Goal: Communication & Community: Answer question/provide support

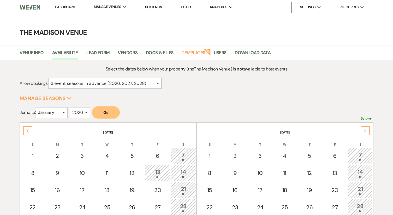
select select "3"
select select "2026"
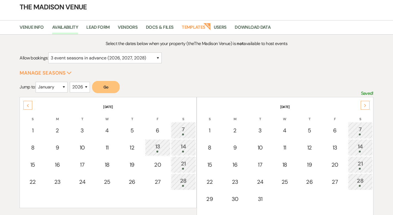
scroll to position [39, 0]
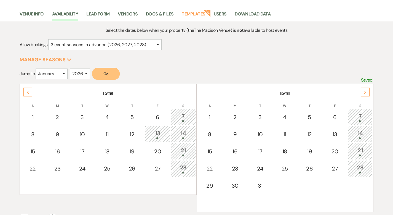
click at [361, 90] on div "Next" at bounding box center [365, 91] width 9 height 9
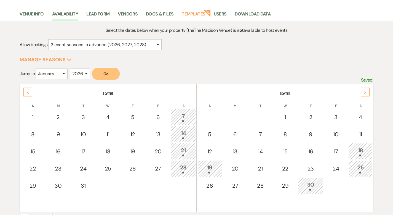
click at [361, 90] on div "Next" at bounding box center [365, 91] width 9 height 9
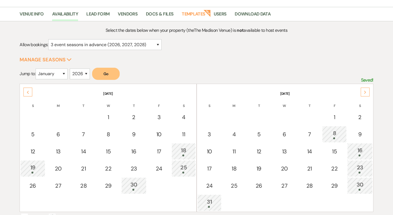
click at [363, 91] on div "Next" at bounding box center [365, 91] width 9 height 9
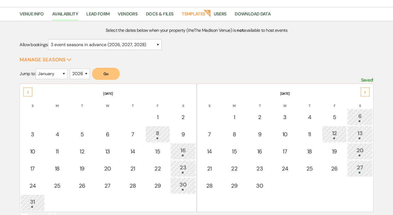
click at [363, 91] on div "Next" at bounding box center [365, 91] width 9 height 9
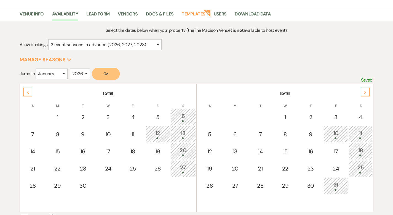
click at [363, 91] on div "Next" at bounding box center [365, 91] width 9 height 9
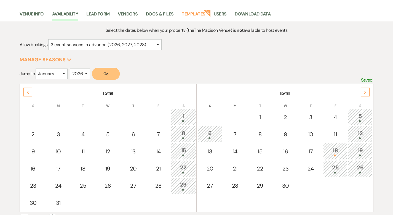
click at [363, 91] on div "Next" at bounding box center [365, 91] width 9 height 9
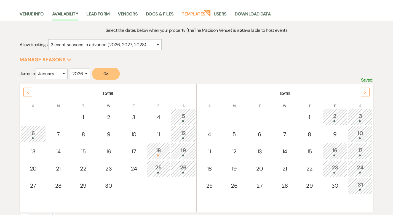
click at [363, 91] on div "Next" at bounding box center [365, 91] width 9 height 9
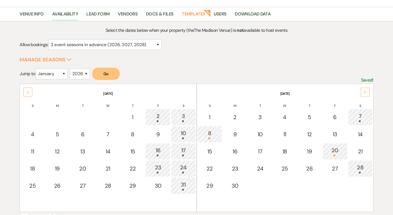
click at [363, 91] on div "Next" at bounding box center [365, 91] width 9 height 9
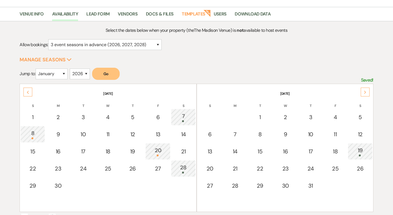
click at [362, 91] on div "Next" at bounding box center [365, 91] width 9 height 9
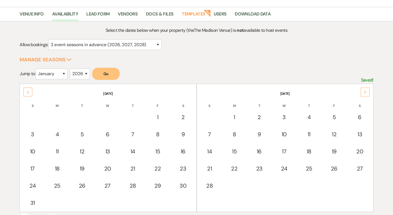
click at [362, 91] on div "Next" at bounding box center [365, 91] width 9 height 9
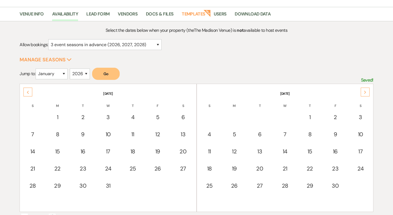
click at [362, 91] on div "Next" at bounding box center [365, 91] width 9 height 9
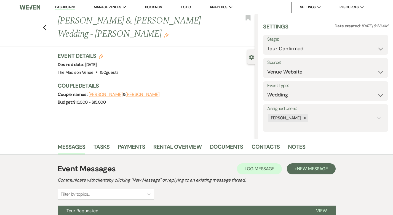
select select "4"
select select "5"
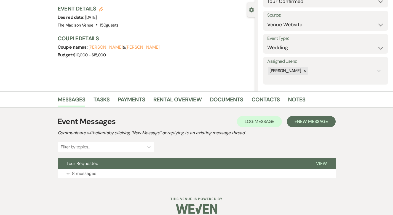
scroll to position [54, 0]
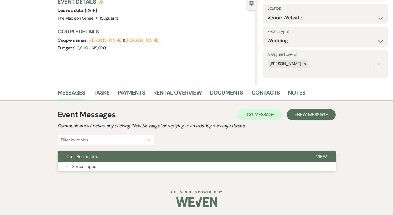
click at [336, 153] on button "View" at bounding box center [321, 156] width 28 height 10
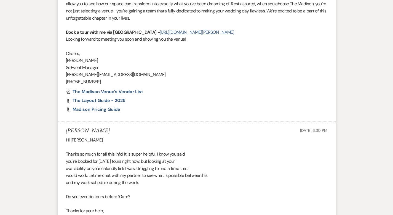
scroll to position [701, 0]
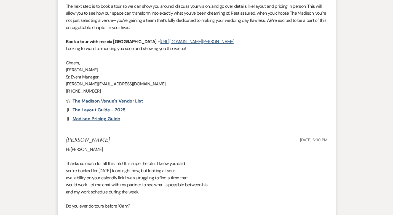
click at [82, 116] on span "Madison Pricing Guide" at bounding box center [97, 119] width 48 height 6
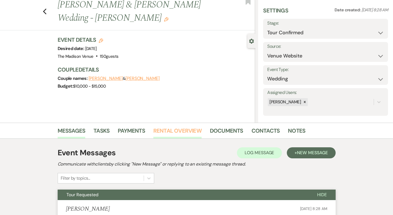
scroll to position [0, 0]
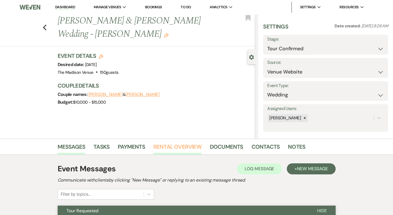
click at [175, 146] on link "Rental Overview" at bounding box center [177, 148] width 48 height 12
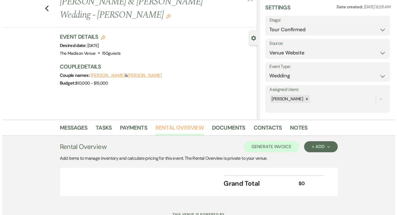
scroll to position [41, 0]
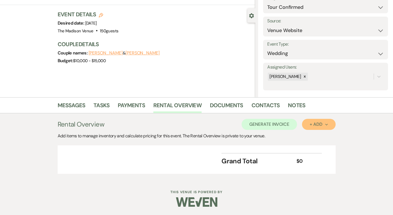
click at [328, 122] on div "+ Add Next" at bounding box center [319, 124] width 18 height 4
click at [329, 145] on button "Category" at bounding box center [316, 145] width 29 height 9
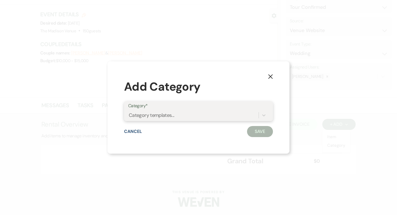
click at [206, 114] on div "Category templates..." at bounding box center [193, 115] width 131 height 10
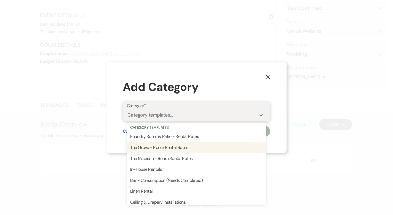
scroll to position [2, 0]
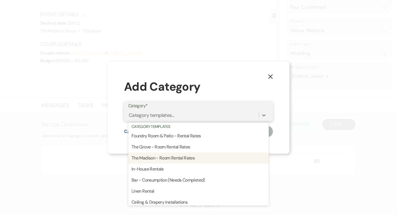
click at [198, 157] on div "The Madison - Room Rental Rates" at bounding box center [198, 157] width 141 height 11
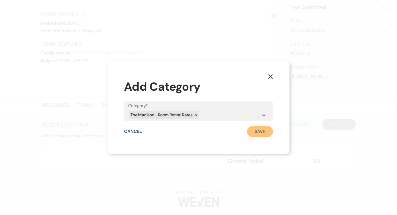
click at [256, 131] on button "Save" at bounding box center [260, 131] width 26 height 11
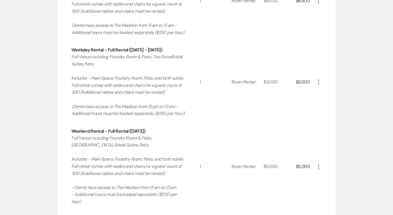
scroll to position [251, 0]
click at [322, 82] on icon "More" at bounding box center [318, 82] width 7 height 7
click at [345, 101] on button "X Delete" at bounding box center [330, 101] width 30 height 9
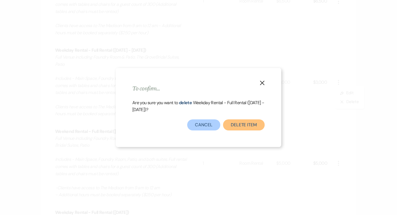
click at [247, 120] on button "Delete Item" at bounding box center [244, 124] width 42 height 11
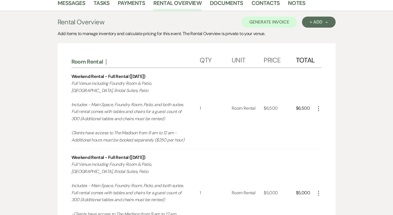
scroll to position [145, 0]
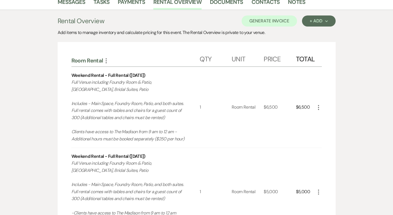
click at [322, 107] on icon "More" at bounding box center [318, 107] width 7 height 7
click at [345, 126] on button "X Delete" at bounding box center [330, 126] width 30 height 9
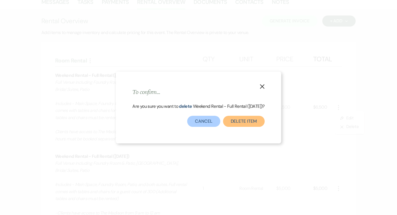
click at [255, 125] on button "Delete Item" at bounding box center [244, 121] width 42 height 11
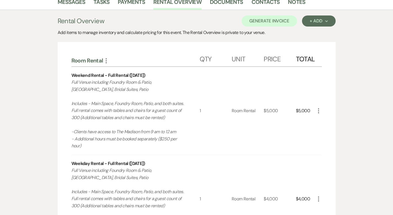
click at [319, 108] on use "button" at bounding box center [318, 110] width 1 height 5
click at [325, 128] on icon "X" at bounding box center [322, 130] width 3 height 4
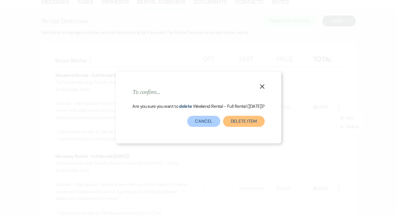
click at [252, 123] on button "Delete Item" at bounding box center [244, 121] width 42 height 11
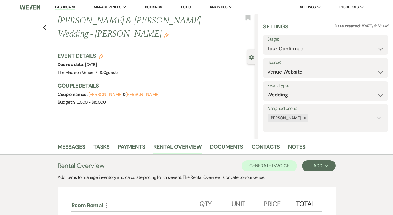
scroll to position [0, 0]
click at [328, 164] on div "+ Add Next" at bounding box center [319, 165] width 18 height 4
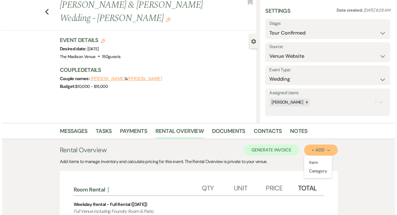
scroll to position [67, 0]
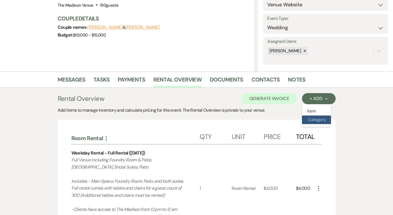
click at [331, 118] on button "Category" at bounding box center [316, 119] width 29 height 9
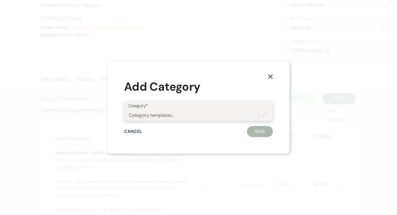
click at [243, 115] on div "Category templates..." at bounding box center [193, 115] width 131 height 10
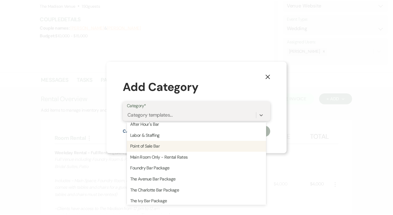
scroll to position [131, 0]
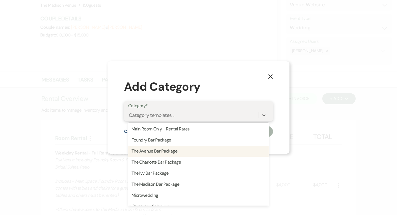
click at [215, 151] on div "The Avenue Bar Package" at bounding box center [198, 150] width 141 height 11
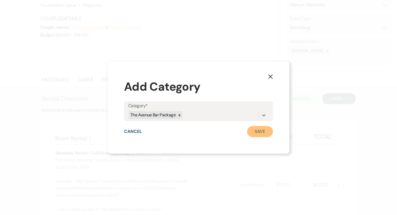
click at [253, 131] on button "Save" at bounding box center [260, 131] width 26 height 11
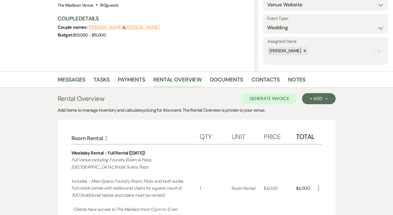
scroll to position [410, 0]
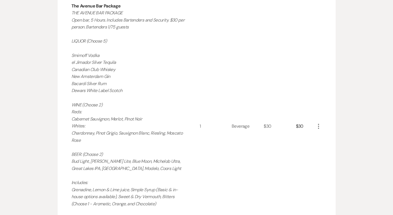
click at [322, 123] on icon "More" at bounding box center [318, 126] width 7 height 7
click at [388, 62] on div "Messages Tasks Payments Rental Overview Documents Contacts Notes Rental Overvie…" at bounding box center [196, 50] width 393 height 643
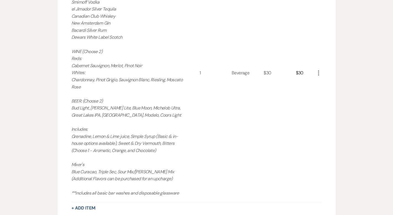
scroll to position [408, 0]
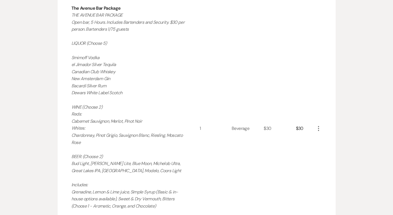
click at [322, 125] on icon "More" at bounding box center [318, 128] width 7 height 7
click at [344, 135] on button "Pencil Edit" at bounding box center [329, 139] width 29 height 9
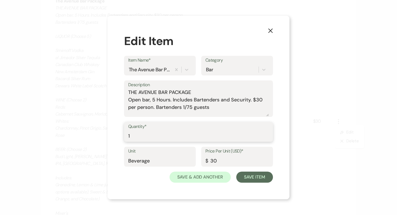
click at [194, 131] on input "1" at bounding box center [198, 135] width 141 height 11
click at [182, 137] on input "1" at bounding box center [198, 135] width 141 height 11
type input "80"
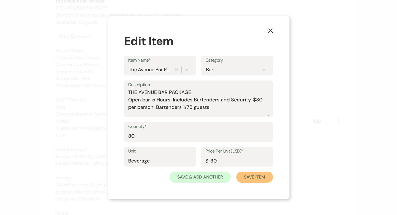
click at [264, 176] on button "Save Item" at bounding box center [254, 176] width 37 height 11
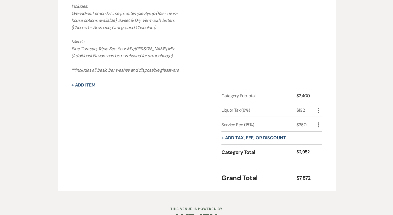
scroll to position [595, 0]
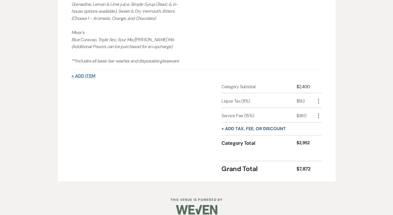
click at [71, 74] on button "+ Add Item" at bounding box center [83, 76] width 24 height 4
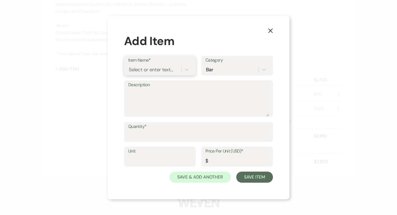
click at [160, 70] on div "Select or enter text..." at bounding box center [151, 69] width 44 height 7
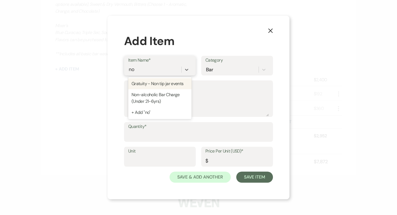
type input "non"
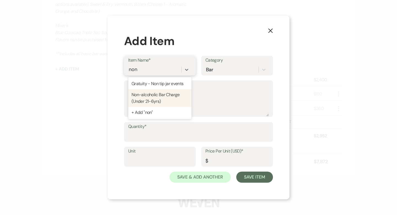
click at [161, 96] on div "Non-alcoholic Bar Charge (Under 21-6yrs)" at bounding box center [159, 98] width 63 height 18
type textarea "Pop's & [PERSON_NAME]'s Coke, Diet Coke, Sprite, Ginger Ale, Ginger Beer Club S…"
type input "Beverage"
type input "9"
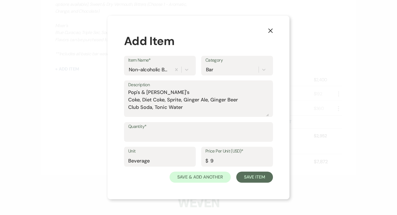
click at [205, 126] on label "Quantity*" at bounding box center [198, 127] width 141 height 8
click at [205, 130] on input "Quantity*" at bounding box center [198, 135] width 141 height 11
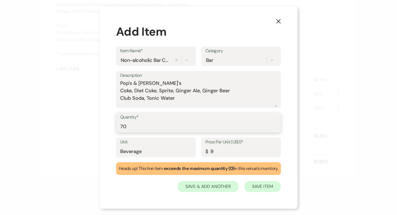
type input "70"
click at [261, 187] on button "Save Item" at bounding box center [262, 186] width 37 height 11
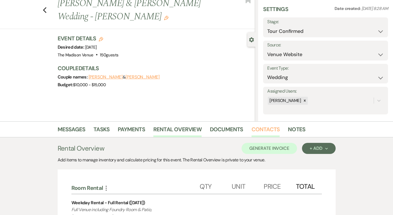
scroll to position [0, 0]
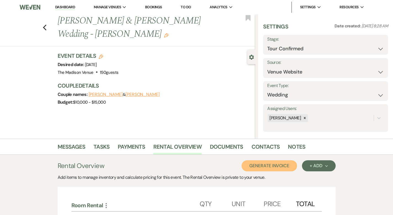
click at [280, 167] on button "Generate Invoice" at bounding box center [269, 165] width 55 height 11
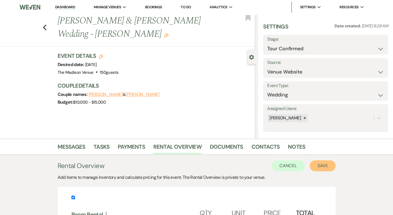
click at [336, 167] on button "Save" at bounding box center [323, 165] width 26 height 11
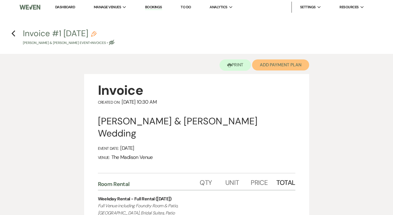
click at [284, 63] on button "Add Payment Plan" at bounding box center [280, 64] width 57 height 11
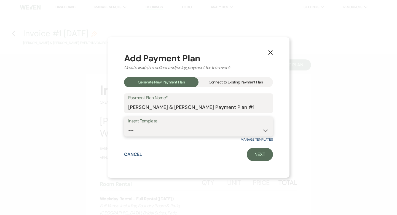
click at [222, 132] on select "-- 2000 Deposit + 5 Payment Plan Payment in full Add-On Invoices 25% - 4 Paymen…" at bounding box center [198, 130] width 141 height 11
select select "74"
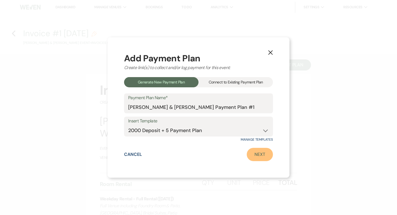
click at [257, 155] on link "Next" at bounding box center [260, 154] width 26 height 13
select select "28961"
select select "2"
select select "flat"
select select "true"
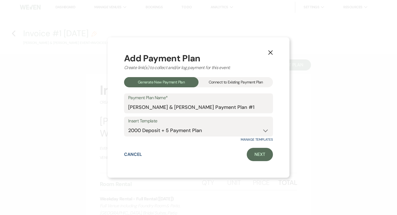
select select "2"
select select "percentage"
select select "true"
select select "client"
select select "weeks"
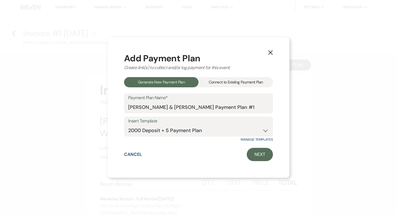
select select "client"
select select "days"
select select "afterDueDate"
select select "client"
select select "days"
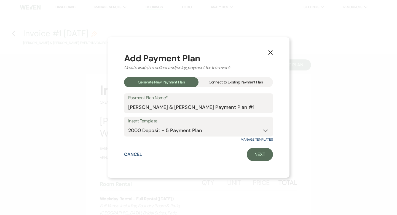
select select "afterDueDate"
select select "2"
select select "percentage"
select select "true"
select select "client"
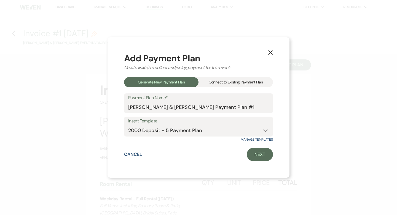
select select "weeks"
select select "client"
select select "days"
select select "afterDueDate"
select select "client"
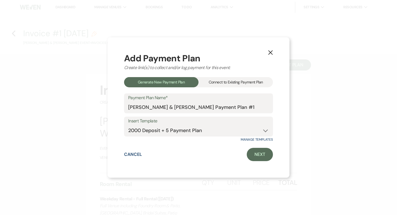
select select "days"
select select "afterDueDate"
select select "2"
select select "percentage"
select select "true"
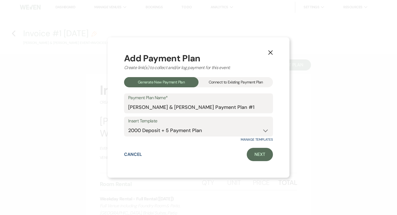
select select "client"
select select "weeks"
select select "client"
select select "days"
select select "afterDueDate"
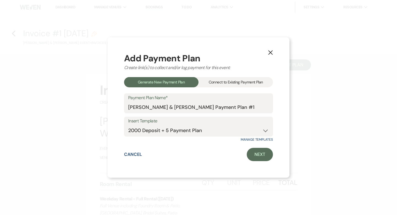
select select "client"
select select "days"
select select "afterDueDate"
select select "2"
select select "percentage"
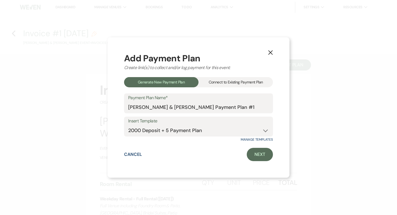
select select "true"
select select "client"
select select "days"
select select "afterDueDate"
select select "client"
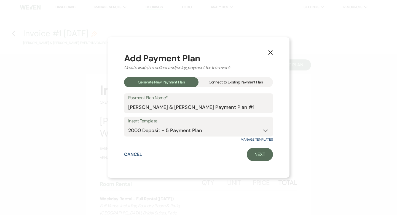
select select "weeks"
select select "client"
select select "days"
select select "afterDueDate"
select select "2"
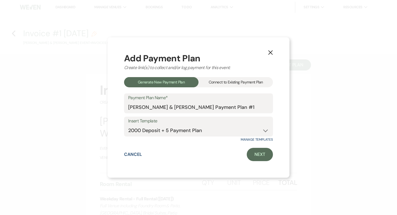
select select "percentage"
select select "true"
select select "client"
select select "weeks"
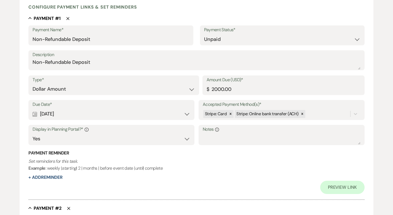
scroll to position [147, 0]
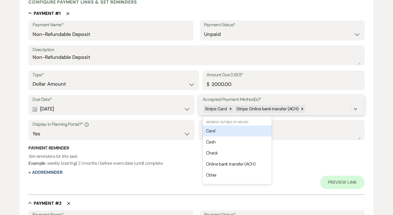
click at [317, 110] on div "Stripe: Card Stripe: Online bank transfer (ACH)" at bounding box center [277, 109] width 148 height 10
click at [240, 132] on div "Card" at bounding box center [237, 130] width 69 height 11
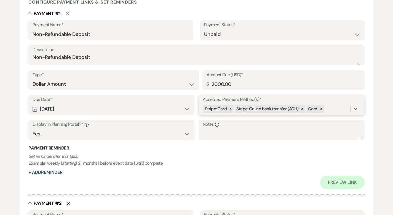
click at [326, 110] on div "Stripe: Card Stripe: Online bank transfer (ACH) Card" at bounding box center [277, 109] width 148 height 10
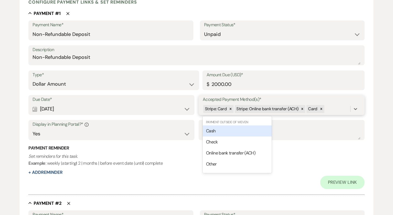
click at [247, 130] on div "Cash" at bounding box center [237, 130] width 69 height 11
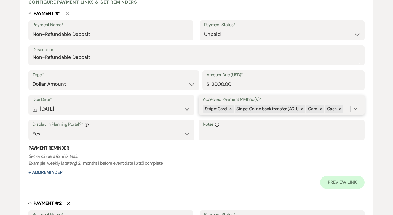
click at [344, 109] on div "Stripe: Card Stripe: Online bank transfer (ACH) Card Cash" at bounding box center [277, 109] width 148 height 10
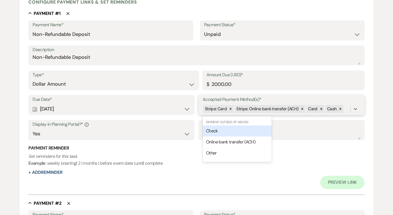
click at [245, 130] on div "Check" at bounding box center [237, 130] width 69 height 11
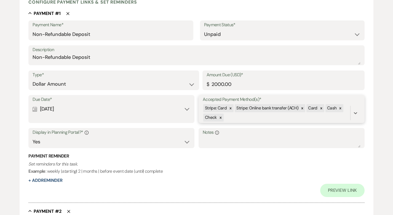
click at [243, 119] on div "Stripe: Card Stripe: Online bank transfer (ACH) Card Cash Check" at bounding box center [277, 112] width 148 height 19
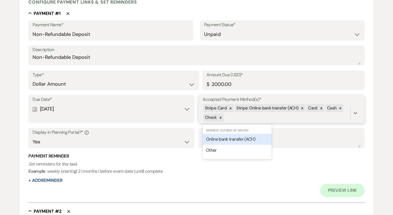
click at [236, 140] on span "Online bank transfer (ACH)" at bounding box center [230, 139] width 49 height 6
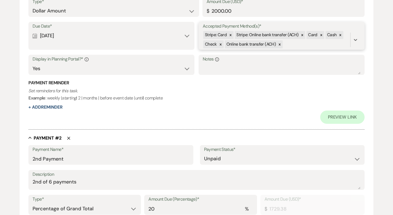
scroll to position [316, 0]
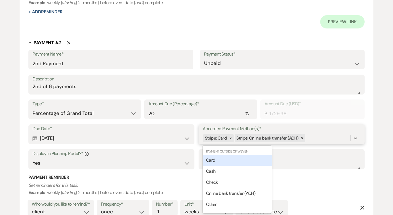
click at [314, 137] on div "Stripe: Card Stripe: Online bank transfer (ACH)" at bounding box center [277, 138] width 148 height 10
click at [260, 158] on div "Card" at bounding box center [237, 160] width 69 height 11
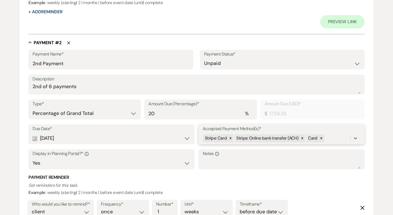
click at [326, 138] on input "Accepted Payment Method(s)*" at bounding box center [326, 137] width 1 height 7
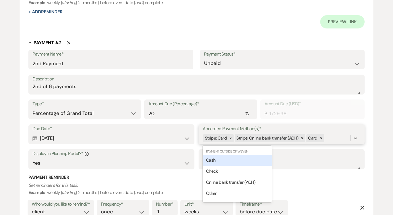
click at [267, 159] on div "Cash" at bounding box center [237, 160] width 69 height 11
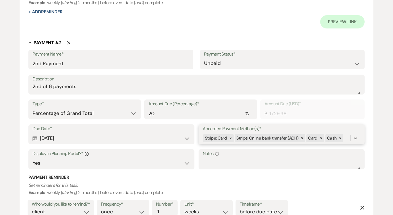
click at [346, 136] on div "Stripe: Card Stripe: Online bank transfer (ACH) Card Cash" at bounding box center [277, 138] width 148 height 10
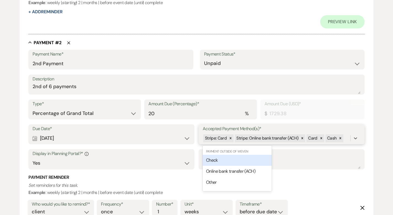
click at [253, 159] on div "Check" at bounding box center [237, 160] width 69 height 11
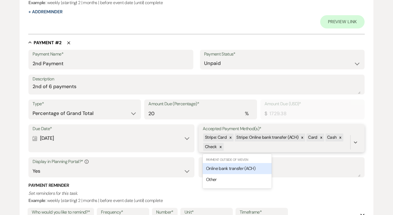
drag, startPoint x: 238, startPoint y: 146, endPoint x: 235, endPoint y: 154, distance: 8.8
click at [238, 146] on div "Stripe: Card Stripe: Online bank transfer (ACH) Card Cash Check" at bounding box center [277, 142] width 148 height 19
click at [231, 166] on span "Online bank transfer (ACH)" at bounding box center [230, 168] width 49 height 6
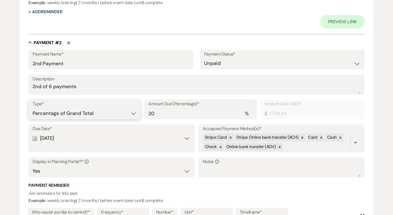
click at [107, 113] on select "Dollar Amount Percentage of Grand Total" at bounding box center [85, 113] width 104 height 11
select select "flat"
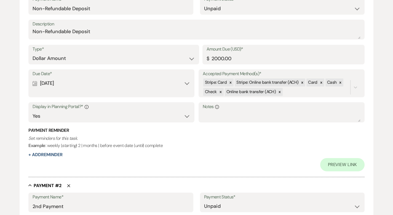
scroll to position [286, 0]
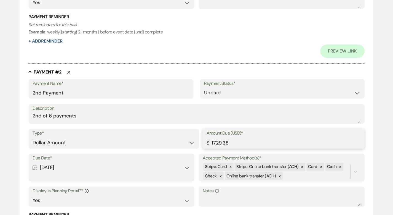
click at [215, 142] on input "1729.38" at bounding box center [284, 142] width 154 height 11
type input "1329.38"
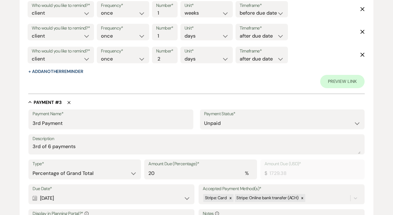
scroll to position [561, 0]
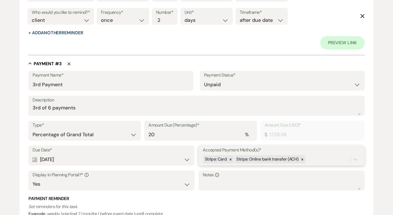
click at [313, 157] on div "Due Date* Calendar [DATE] Expand Accepted Payment Method(s)* Stripe: Card Strip…" at bounding box center [196, 170] width 336 height 50
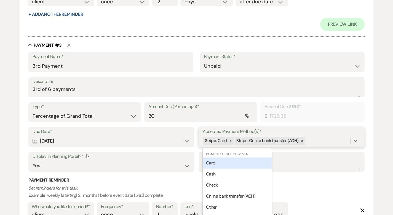
scroll to position [582, 0]
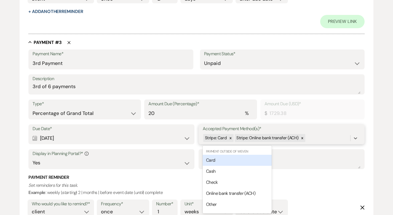
click at [241, 156] on div "Card" at bounding box center [237, 160] width 69 height 11
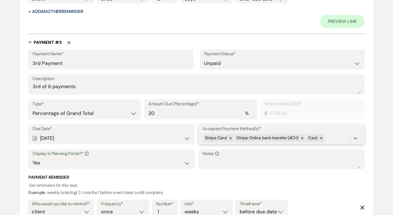
click at [329, 137] on div "Stripe: Card Stripe: Online bank transfer (ACH) Card" at bounding box center [277, 138] width 148 height 10
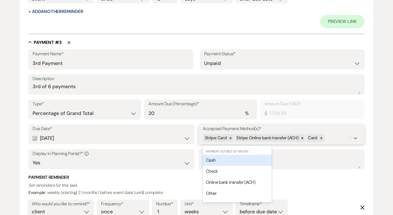
click at [244, 157] on div "Cash" at bounding box center [237, 160] width 69 height 11
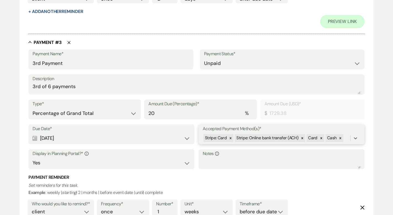
click at [344, 140] on div "Stripe: Card Stripe: Online bank transfer (ACH) Card Cash" at bounding box center [277, 138] width 148 height 10
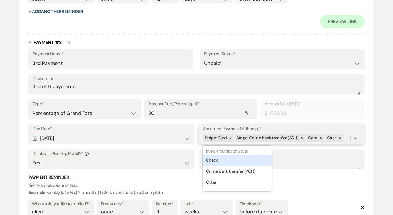
click at [249, 158] on div "Check" at bounding box center [237, 160] width 69 height 11
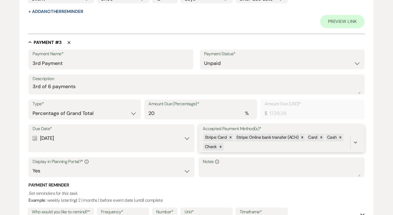
drag, startPoint x: 229, startPoint y: 146, endPoint x: 228, endPoint y: 149, distance: 2.9
click at [229, 146] on div "Stripe: Card Stripe: Online bank transfer (ACH) Card Cash Check" at bounding box center [277, 142] width 148 height 19
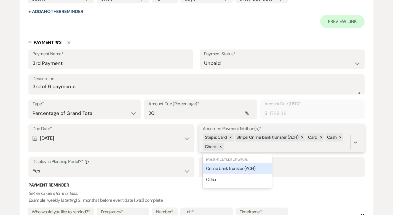
click at [221, 170] on span "Online bank transfer (ACH)" at bounding box center [230, 168] width 49 height 6
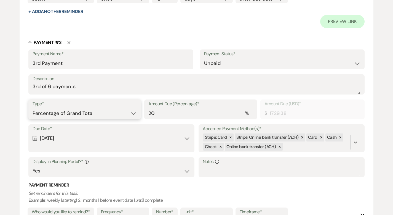
click at [87, 111] on select "Dollar Amount Percentage of Grand Total" at bounding box center [85, 113] width 104 height 11
select select "flat"
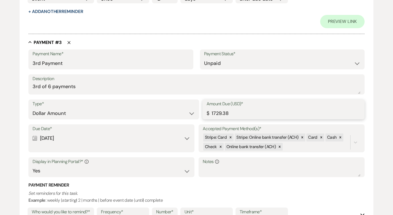
click at [215, 112] on input "1729.38" at bounding box center [284, 113] width 154 height 11
type input "1329.38"
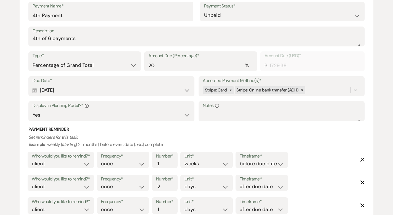
scroll to position [885, 0]
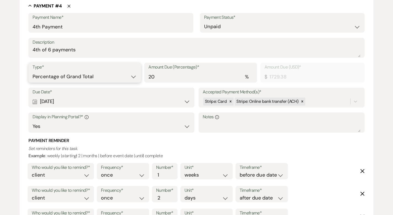
click at [100, 77] on select "Dollar Amount Percentage of Grand Total" at bounding box center [85, 76] width 104 height 11
select select "flat"
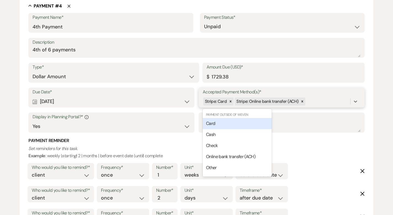
click at [315, 99] on div "Stripe: Card Stripe: Online bank transfer (ACH)" at bounding box center [277, 102] width 148 height 10
click at [243, 121] on div "Card" at bounding box center [237, 123] width 69 height 11
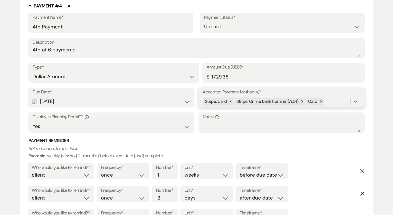
click at [336, 102] on div "Stripe: Card Stripe: Online bank transfer (ACH) Card" at bounding box center [277, 102] width 148 height 10
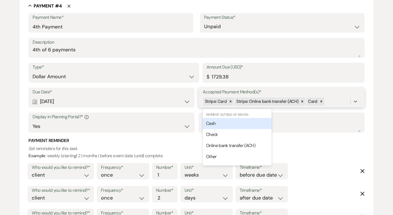
click at [253, 121] on div "Cash" at bounding box center [237, 123] width 69 height 11
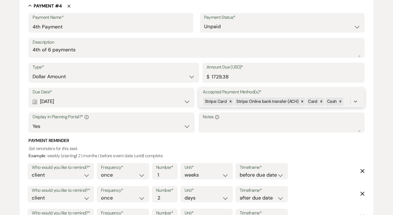
click at [347, 102] on div "Stripe: Card Stripe: Online bank transfer (ACH) Card Cash" at bounding box center [277, 102] width 148 height 10
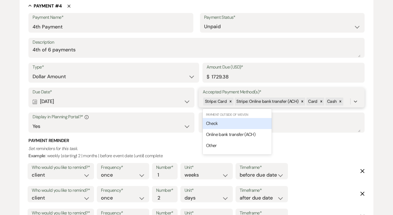
click at [267, 119] on div "Check" at bounding box center [237, 123] width 69 height 11
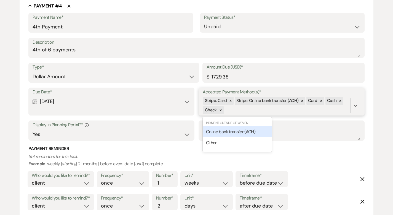
click at [261, 110] on div "Stripe: Card Stripe: Online bank transfer (ACH) Card Cash Check" at bounding box center [277, 105] width 148 height 19
click at [248, 129] on span "Online bank transfer (ACH)" at bounding box center [230, 132] width 49 height 6
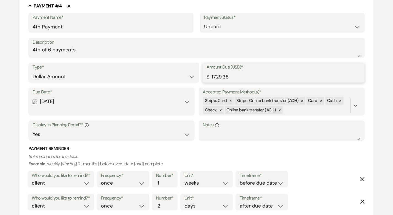
click at [215, 76] on input "1729.38" at bounding box center [284, 76] width 154 height 11
type input "1329.38"
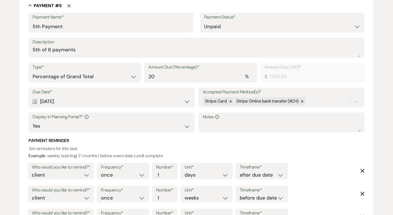
scroll to position [1165, 0]
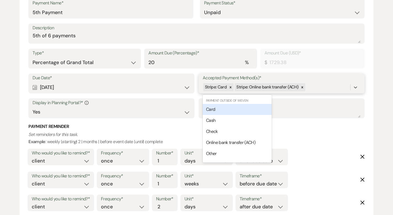
click at [312, 86] on div "Stripe: Card Stripe: Online bank transfer (ACH)" at bounding box center [277, 87] width 148 height 10
click at [229, 107] on div "Card" at bounding box center [237, 109] width 69 height 11
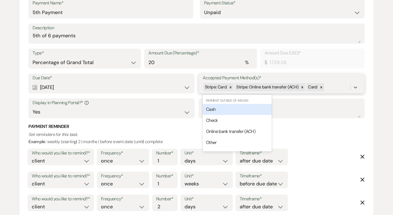
click at [333, 89] on div "Stripe: Card Stripe: Online bank transfer (ACH) Card" at bounding box center [277, 87] width 148 height 10
click at [256, 108] on div "Cash" at bounding box center [237, 109] width 69 height 11
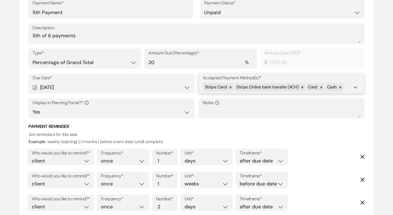
click at [344, 85] on div "Stripe: Card Stripe: Online bank transfer (ACH) Card Cash" at bounding box center [277, 87] width 148 height 10
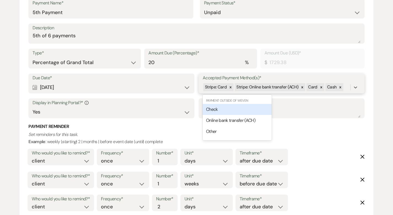
drag, startPoint x: 247, startPoint y: 109, endPoint x: 243, endPoint y: 107, distance: 4.7
click at [247, 109] on div "Check" at bounding box center [237, 109] width 69 height 11
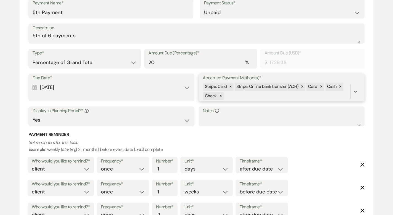
click at [233, 96] on div "Stripe: Card Stripe: Online bank transfer (ACH) Card Cash Check" at bounding box center [277, 91] width 148 height 19
click at [228, 115] on span "Online bank transfer (ACH)" at bounding box center [230, 118] width 49 height 6
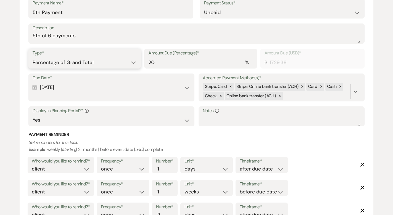
click at [118, 61] on select "Dollar Amount Percentage of Grand Total" at bounding box center [85, 62] width 104 height 11
select select "flat"
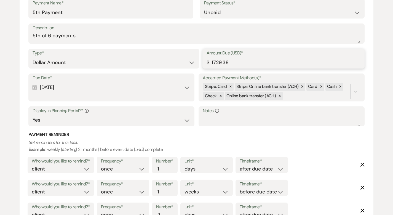
click at [216, 61] on input "1729.38" at bounding box center [284, 62] width 154 height 11
type input "1329.38"
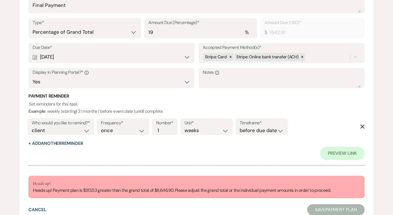
scroll to position [1448, 0]
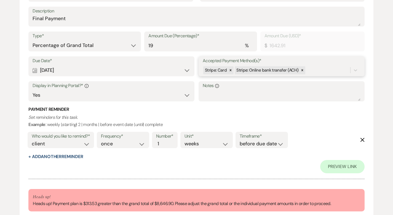
click at [313, 67] on div "Stripe: Card Stripe: Online bank transfer (ACH)" at bounding box center [277, 70] width 148 height 10
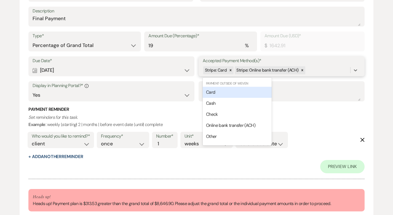
click at [254, 90] on div "Card" at bounding box center [237, 92] width 69 height 11
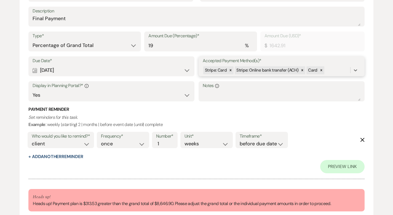
click at [334, 70] on div "Stripe: Card Stripe: Online bank transfer (ACH) Card" at bounding box center [277, 70] width 148 height 10
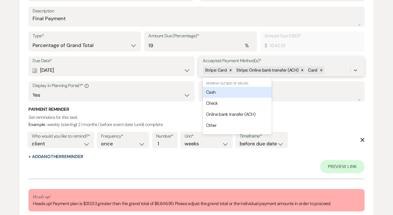
click at [256, 93] on div "Cash" at bounding box center [237, 92] width 69 height 11
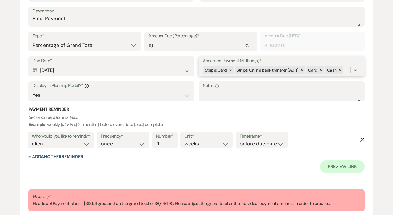
click at [346, 71] on div "Stripe: Card Stripe: Online bank transfer (ACH) Card Cash" at bounding box center [277, 70] width 148 height 10
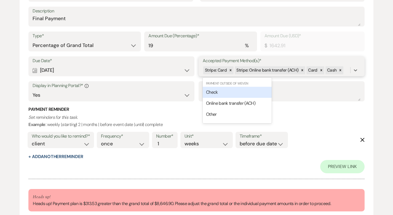
click at [254, 95] on div "Check" at bounding box center [237, 92] width 69 height 11
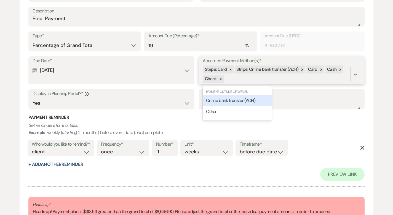
click at [250, 81] on div "Stripe: Card Stripe: Online bank transfer (ACH) Card Cash Check" at bounding box center [277, 74] width 148 height 19
click at [236, 97] on span "Online bank transfer (ACH)" at bounding box center [230, 100] width 49 height 6
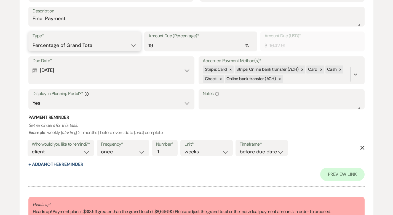
click at [105, 43] on select "Dollar Amount Percentage of Grand Total" at bounding box center [85, 45] width 104 height 11
select select "flat"
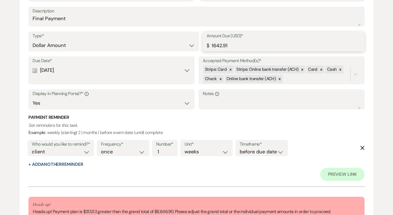
drag, startPoint x: 231, startPoint y: 45, endPoint x: 195, endPoint y: 43, distance: 36.2
click at [195, 43] on div "Type* Dollar Amount Percentage of Grand Total Amount Due (USD)* $ 1642.91" at bounding box center [196, 43] width 336 height 25
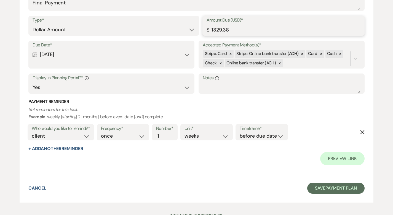
scroll to position [1486, 0]
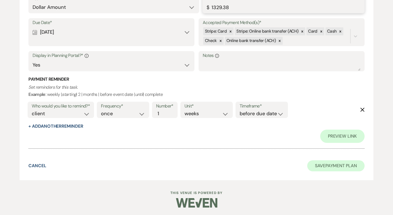
type input "1329.38"
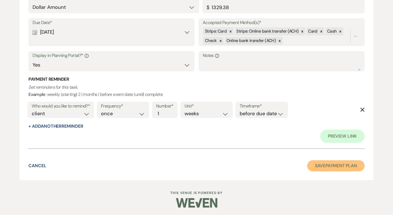
click at [340, 167] on button "Save Payment Plan" at bounding box center [335, 165] width 57 height 11
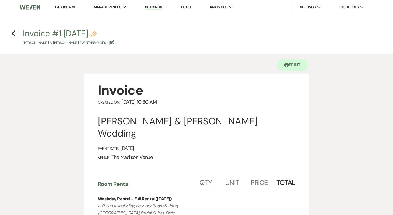
click at [97, 32] on use "button" at bounding box center [94, 34] width 6 height 6
select select "22"
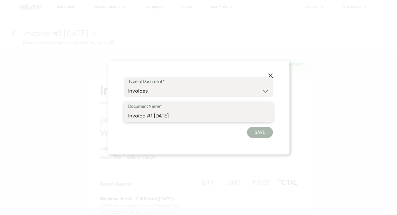
drag, startPoint x: 143, startPoint y: 115, endPoint x: 126, endPoint y: 116, distance: 17.4
click at [126, 116] on div "Document Name* Invoice #1 [DATE]" at bounding box center [198, 112] width 149 height 20
drag, startPoint x: 131, startPoint y: 115, endPoint x: 128, endPoint y: 116, distance: 3.5
click at [128, 116] on div "Document Name* e #1 [DATE]" at bounding box center [198, 112] width 149 height 20
click at [185, 115] on input "Avenue Bar Package #1 [DATE]" at bounding box center [198, 115] width 141 height 11
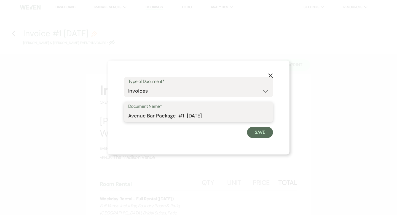
click at [179, 115] on input "Avenue Bar Package #1 [DATE]" at bounding box center [198, 115] width 141 height 11
click at [222, 121] on input "Avenue Bar Package #1 [DATE]" at bounding box center [198, 115] width 141 height 11
type input "Avenue Bar Package #1 [DATE]"
click at [253, 131] on button "Save" at bounding box center [260, 132] width 26 height 11
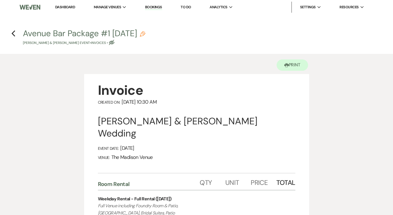
click at [67, 7] on link "Dashboard" at bounding box center [65, 7] width 20 height 5
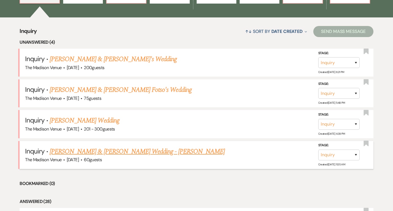
scroll to position [193, 0]
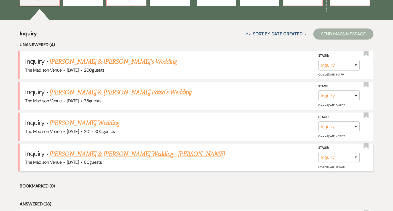
click at [128, 151] on link "[PERSON_NAME] & [PERSON_NAME] Wedding - [PERSON_NAME]" at bounding box center [137, 154] width 175 height 10
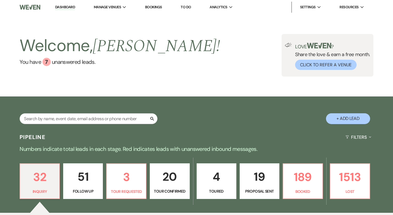
select select "5"
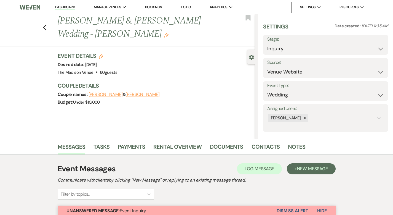
scroll to position [1, 0]
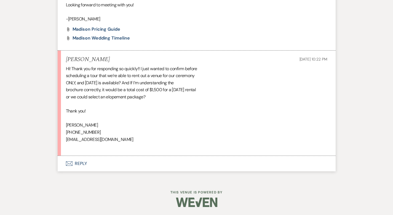
click at [66, 161] on button "Envelope Reply" at bounding box center [197, 163] width 278 height 15
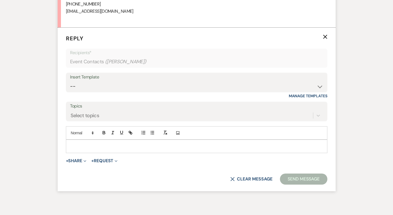
scroll to position [568, 0]
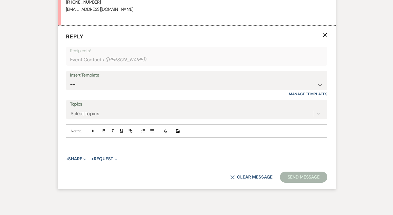
click at [89, 144] on p at bounding box center [196, 144] width 253 height 6
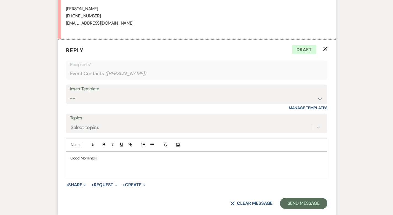
scroll to position [555, 0]
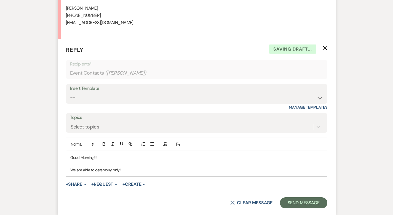
click at [131, 170] on p "We are able to ceremony only!" at bounding box center [196, 170] width 253 height 6
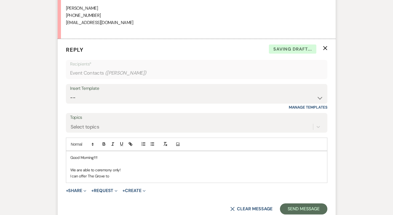
click at [96, 177] on p "I can offer The Grove to" at bounding box center [196, 176] width 253 height 6
click at [258, 181] on div "Good Morning!!!! We are able to ceremony only! I can offer The Grove to you for…" at bounding box center [196, 166] width 261 height 31
click at [217, 176] on p "I can offer The Grove to you for $1000. This would include a champagne toast fo…" at bounding box center [196, 176] width 253 height 6
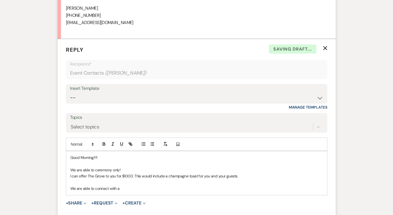
click at [121, 185] on p at bounding box center [196, 182] width 253 height 6
click at [121, 188] on p "We are able to connect with a" at bounding box center [196, 188] width 253 height 6
click at [148, 188] on p "We are able to connect with a few catering companies" at bounding box center [196, 188] width 253 height 6
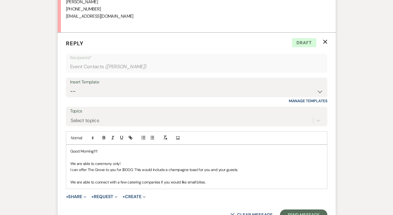
scroll to position [570, 0]
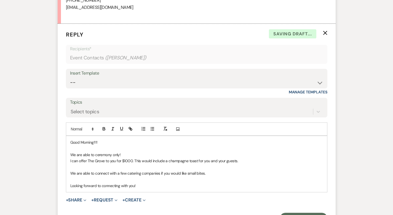
click at [129, 186] on p "Looking forward to connecting with you!" at bounding box center [196, 185] width 253 height 6
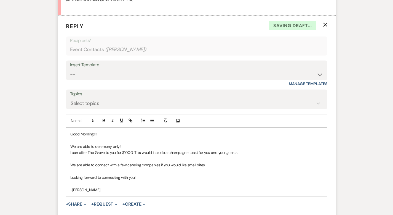
scroll to position [648, 0]
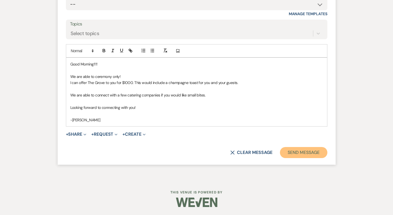
click at [320, 155] on button "Send Message" at bounding box center [303, 152] width 47 height 11
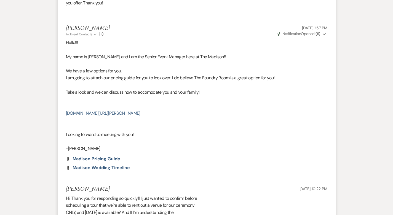
scroll to position [0, 0]
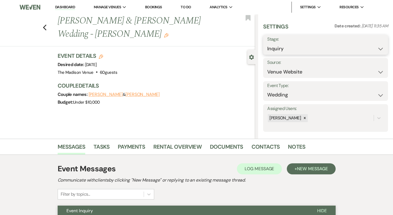
click at [292, 47] on select "Inquiry Follow Up Tour Requested Tour Confirmed Toured Proposal Sent Booked Lost" at bounding box center [325, 48] width 117 height 11
select select "9"
click at [370, 44] on button "Save" at bounding box center [375, 44] width 26 height 11
click at [43, 27] on use "button" at bounding box center [45, 28] width 4 height 6
select select "9"
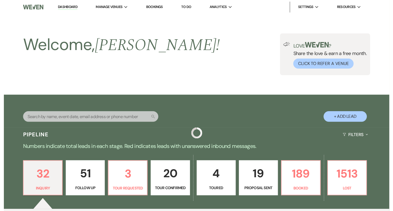
scroll to position [193, 0]
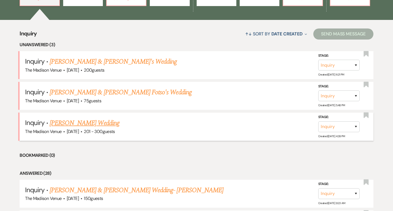
click at [66, 121] on link "[PERSON_NAME] Wedding" at bounding box center [85, 123] width 70 height 10
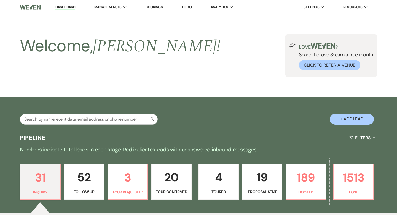
select select "2"
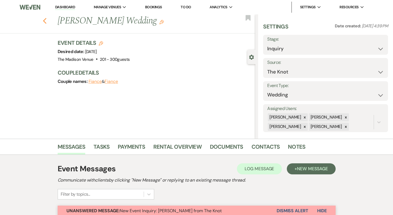
click at [43, 21] on use "button" at bounding box center [45, 21] width 4 height 6
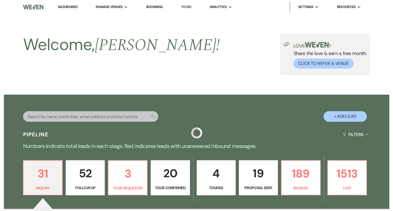
scroll to position [193, 0]
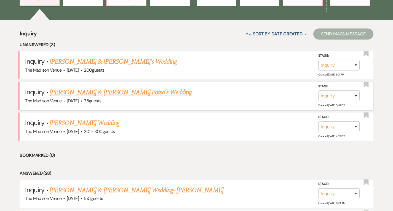
click at [70, 92] on link "[PERSON_NAME] & [PERSON_NAME] Fotso's Wedding" at bounding box center [121, 92] width 142 height 10
select select "5"
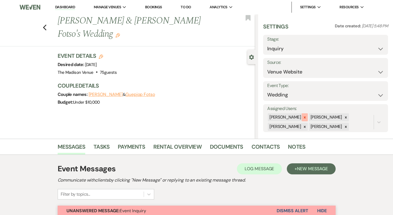
click at [306, 116] on icon at bounding box center [305, 117] width 2 height 2
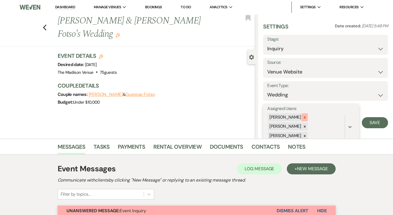
click at [307, 116] on icon at bounding box center [305, 117] width 4 height 4
click at [307, 117] on icon at bounding box center [305, 117] width 4 height 4
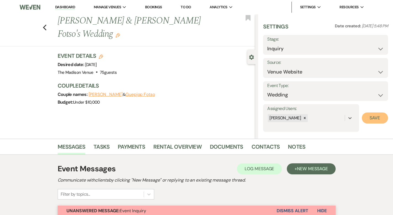
click at [378, 117] on button "Save" at bounding box center [375, 117] width 26 height 11
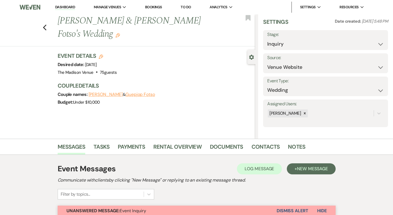
scroll to position [285, 0]
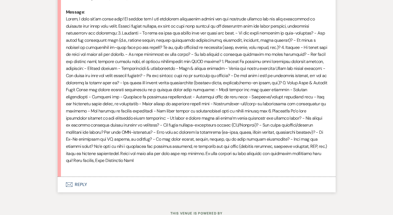
click at [65, 177] on button "Envelope Reply" at bounding box center [197, 184] width 278 height 15
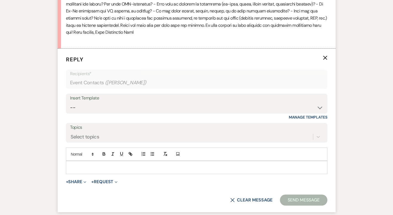
scroll to position [415, 0]
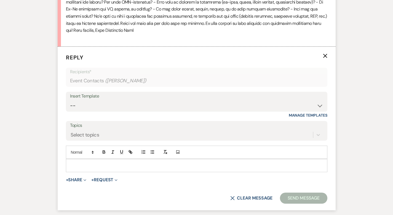
click at [70, 162] on p at bounding box center [196, 165] width 253 height 6
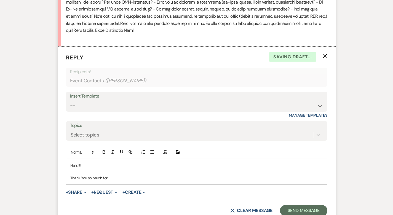
click at [70, 175] on p "Thank You so much for" at bounding box center [196, 178] width 253 height 6
click at [123, 175] on p "Thank you so much for" at bounding box center [196, 178] width 253 height 6
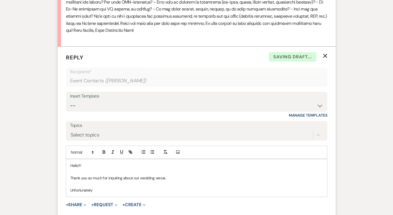
click at [90, 187] on p "Unfortunately" at bounding box center [196, 190] width 253 height 6
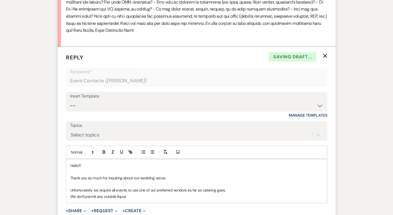
click at [123, 193] on p "We don't permit any outside liquor" at bounding box center [196, 196] width 253 height 6
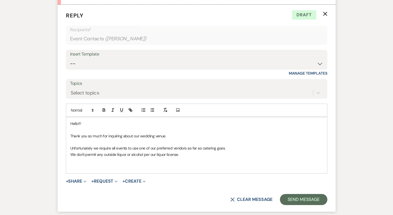
scroll to position [467, 0]
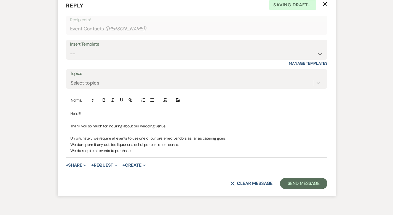
click at [124, 147] on p "We do require all events to purchase" at bounding box center [196, 150] width 253 height 6
click at [263, 147] on p "We do require all events to purchase event insurance. We have an amazing vendor…" at bounding box center [196, 150] width 253 height 6
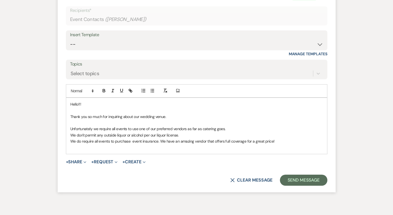
scroll to position [483, 0]
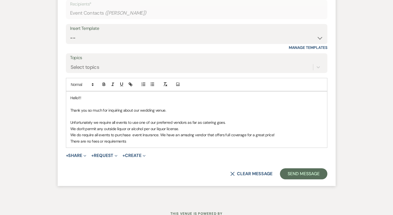
click at [121, 138] on p "There are no fees or requirements" at bounding box center [196, 141] width 253 height 6
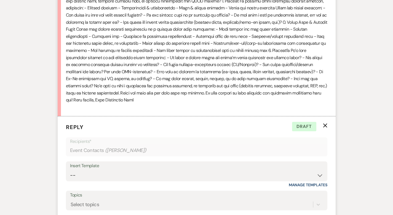
scroll to position [474, 0]
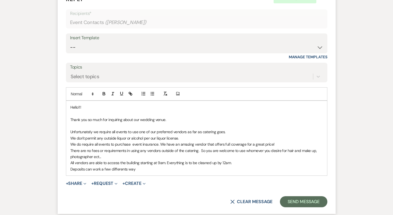
click at [108, 166] on p "Deposits can work a few differents way" at bounding box center [196, 169] width 253 height 6
click at [114, 166] on p "Deposits can work a few different way" at bounding box center [196, 169] width 253 height 6
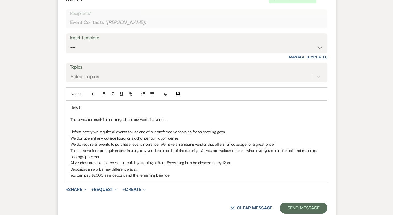
click at [156, 172] on p "You can pay $2000 as a deposit and the remaining balance" at bounding box center [196, 175] width 253 height 6
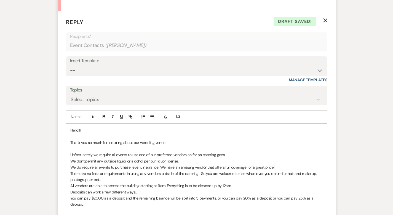
scroll to position [494, 0]
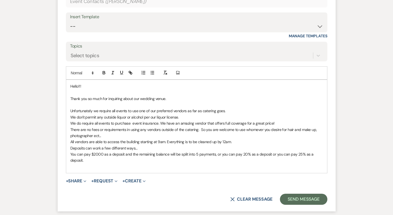
click at [318, 145] on p "Deposits can work a few different ways..." at bounding box center [196, 148] width 253 height 6
click at [318, 151] on p "You can pay $2000 as a deposit and the remaining balance will be split into 5 p…" at bounding box center [196, 157] width 253 height 12
click at [113, 151] on p "You can pay $2000 as a deposit and the remaining balance will be split into 5 p…" at bounding box center [196, 157] width 253 height 12
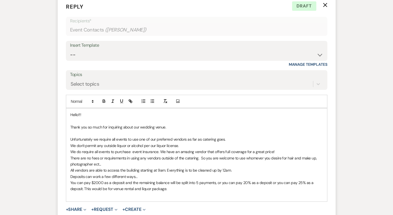
scroll to position [514, 0]
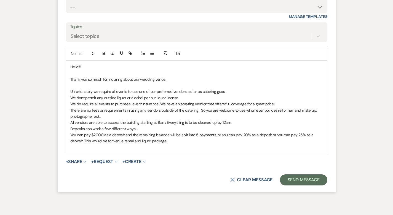
click at [101, 144] on p at bounding box center [196, 147] width 253 height 6
click at [175, 144] on p "We do charge a service fee, so not necessarily a cleaning fee." at bounding box center [196, 147] width 253 height 6
click at [170, 144] on p "We do charge a service fee, so not necessarily a cleaning fee." at bounding box center [196, 147] width 253 height 6
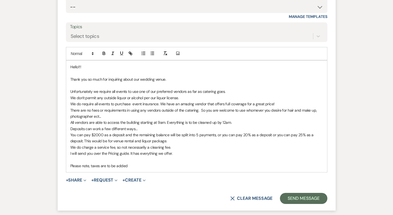
click at [66, 137] on div "Hello!!! Thank you so much for inquiring about our wedding venue. Unfortunately…" at bounding box center [196, 116] width 261 height 112
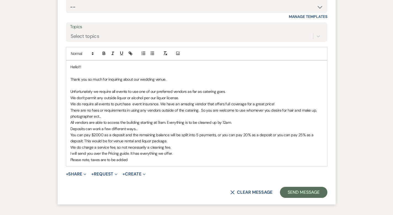
click at [116, 156] on p "Please note, taxes are to be added" at bounding box center [196, 159] width 253 height 6
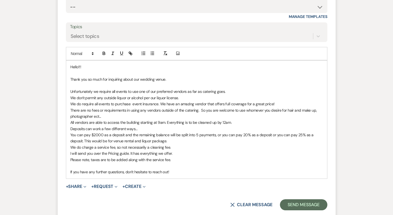
click at [164, 169] on p "If you have any further questions, don't hesitate to reach out!" at bounding box center [196, 172] width 253 height 6
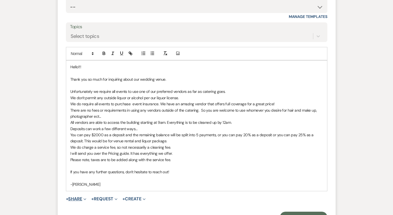
click at [66, 196] on button "+ Share Expand" at bounding box center [76, 198] width 21 height 4
click at [73, 207] on span "Doc Upload Documents" at bounding box center [88, 210] width 31 height 6
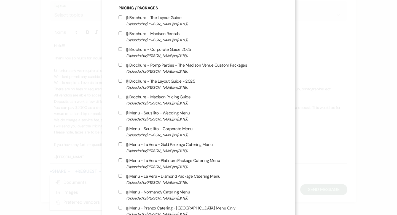
scroll to position [830, 0]
click at [119, 98] on input "Attach File Brochure - Madison Pricing Guide (Uploaded by [PERSON_NAME] on [DAT…" at bounding box center [121, 97] width 4 height 4
checkbox input "true"
click at [119, 19] on input "Attach File Brochure - The Layout Guide (Uploaded by [PERSON_NAME] on [DATE] )" at bounding box center [121, 17] width 4 height 4
checkbox input "true"
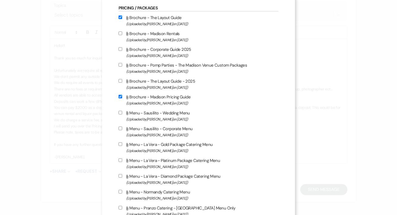
click at [119, 35] on input "Attach File Brochure - Madison Rentals (Uploaded by [PERSON_NAME] on [DATE] )" at bounding box center [121, 33] width 4 height 4
checkbox input "true"
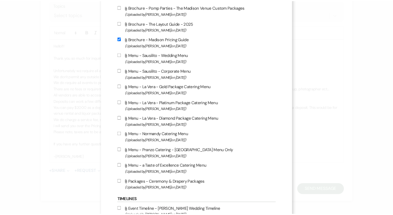
scroll to position [977, 0]
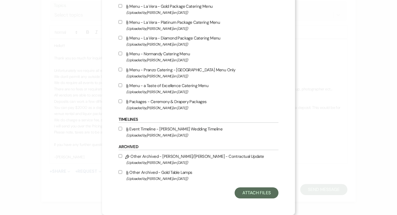
click at [119, 127] on input "Attach File Event Timeline - Madison Wedding Timeline (Uploaded by [PERSON_NAME…" at bounding box center [121, 129] width 4 height 4
checkbox input "true"
click at [254, 190] on button "Attach Files" at bounding box center [257, 192] width 44 height 11
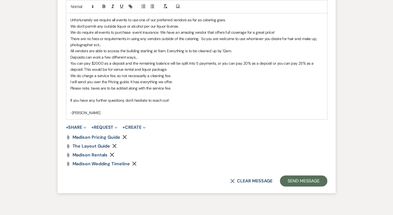
scroll to position [586, 0]
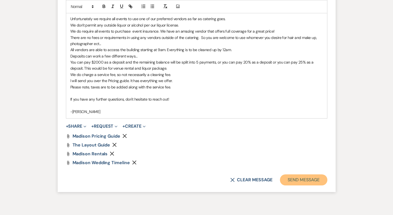
click at [327, 174] on button "Send Message" at bounding box center [303, 179] width 47 height 11
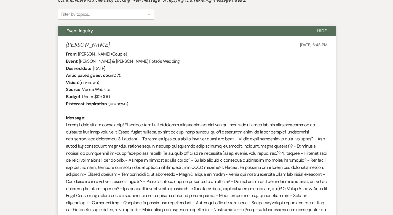
scroll to position [0, 0]
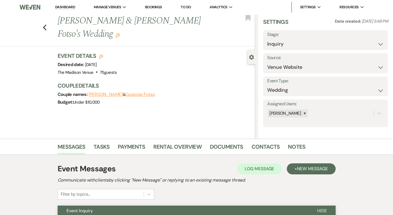
click at [120, 33] on icon "Edit" at bounding box center [118, 35] width 4 height 4
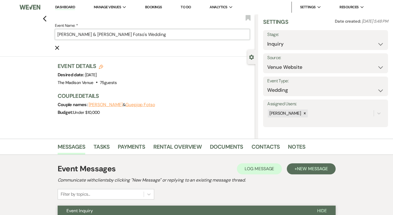
click at [176, 35] on input "[PERSON_NAME] & [PERSON_NAME] Fotso's Wedding" at bounding box center [152, 34] width 195 height 11
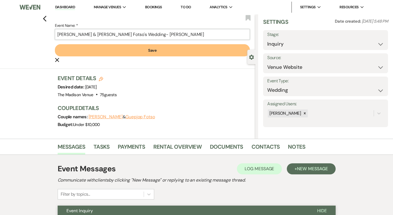
type input "[PERSON_NAME] & [PERSON_NAME] Fotso's Wedding- [PERSON_NAME]"
click at [178, 50] on button "Save" at bounding box center [152, 50] width 195 height 12
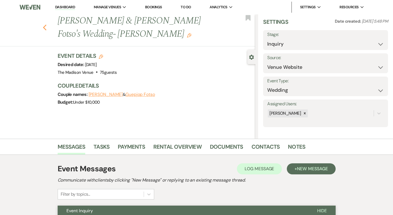
click at [43, 24] on icon "Previous" at bounding box center [45, 27] width 4 height 7
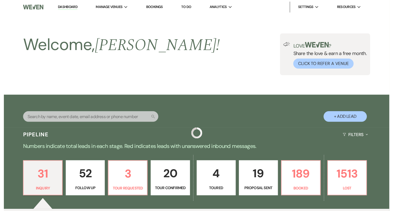
scroll to position [193, 0]
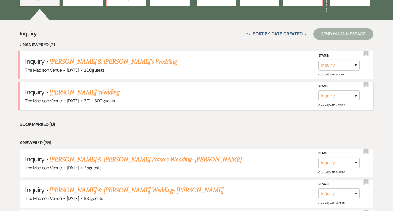
click at [68, 90] on link "[PERSON_NAME] Wedding" at bounding box center [85, 92] width 70 height 10
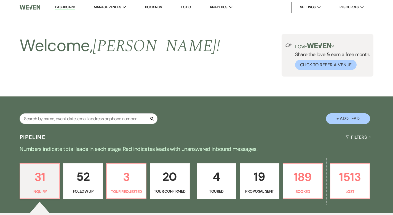
select select "2"
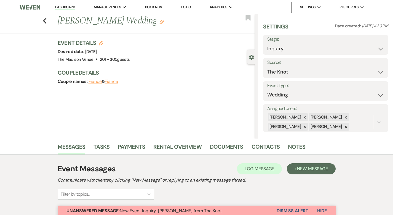
click at [25, 19] on div "Previous [PERSON_NAME] Wedding Edit Bookmark" at bounding box center [126, 23] width 258 height 19
click at [43, 20] on use "button" at bounding box center [45, 21] width 4 height 6
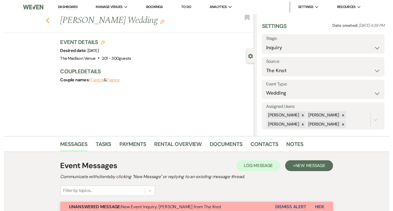
scroll to position [193, 0]
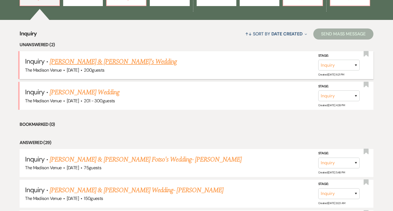
click at [85, 59] on link "[PERSON_NAME] & [PERSON_NAME]'s Wedding" at bounding box center [113, 62] width 127 height 10
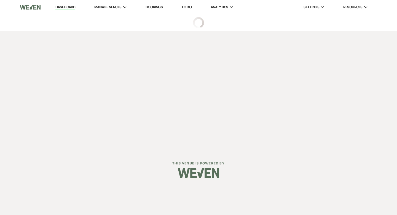
select select "5"
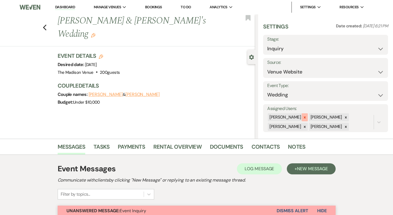
click at [306, 117] on icon at bounding box center [305, 117] width 2 height 2
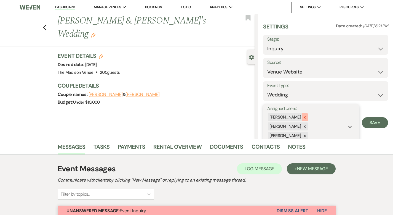
click at [306, 117] on icon at bounding box center [305, 117] width 2 height 2
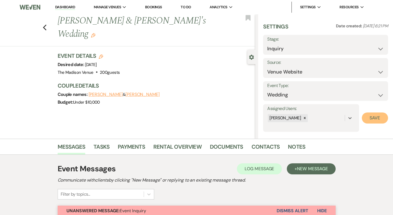
click at [378, 119] on button "Save" at bounding box center [375, 117] width 26 height 11
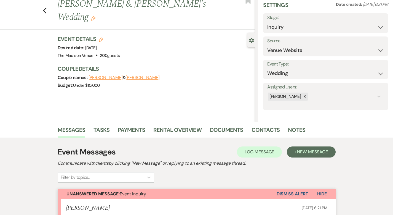
scroll to position [165, 0]
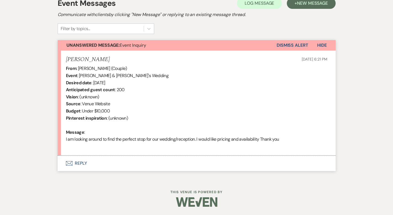
click at [65, 161] on button "Envelope Reply" at bounding box center [197, 162] width 278 height 15
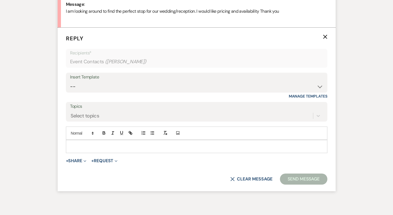
scroll to position [295, 0]
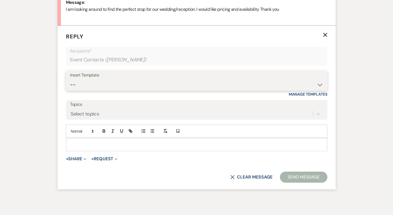
click at [92, 84] on select "-- Weven Planning Portal Introduction (Booked Events) Corporate Lead Follow Up …" at bounding box center [196, 84] width 253 height 11
select select "4631"
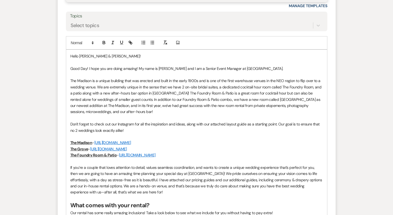
scroll to position [356, 0]
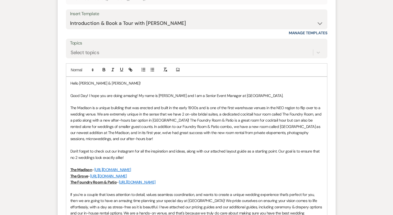
click at [277, 97] on p "Good Day! I hope you are doing amazing! My name is [PERSON_NAME] and I am a Sen…" at bounding box center [196, 95] width 253 height 6
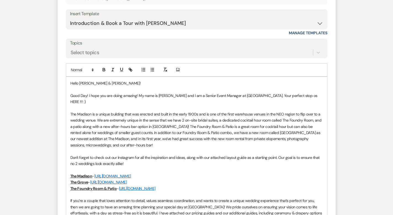
click at [303, 95] on p "Good Day! I hope you are doing amazing! My name is [PERSON_NAME] and I am a Sen…" at bounding box center [196, 98] width 253 height 12
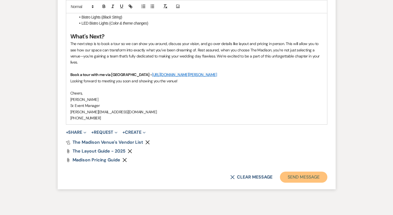
click at [327, 171] on button "Send Message" at bounding box center [303, 176] width 47 height 11
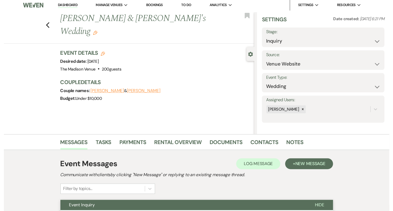
scroll to position [0, 0]
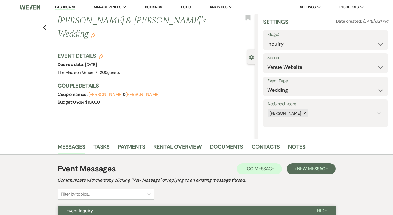
click at [95, 33] on button "Edit" at bounding box center [93, 35] width 4 height 5
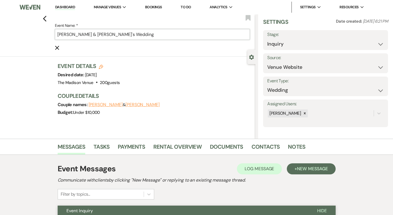
click at [128, 36] on input "[PERSON_NAME] & [PERSON_NAME]'s Wedding" at bounding box center [152, 34] width 195 height 11
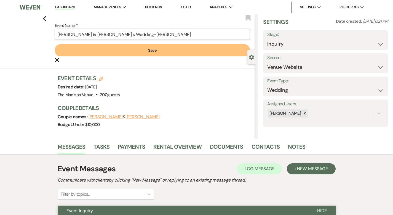
type input "[PERSON_NAME] & [PERSON_NAME]'s Wedding-[PERSON_NAME]"
click at [123, 51] on button "Save" at bounding box center [152, 50] width 195 height 12
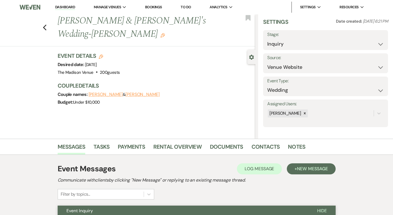
drag, startPoint x: 64, startPoint y: 6, endPoint x: 69, endPoint y: 13, distance: 8.0
click at [65, 6] on link "Dashboard" at bounding box center [65, 7] width 20 height 5
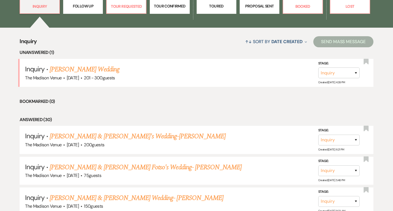
scroll to position [171, 0]
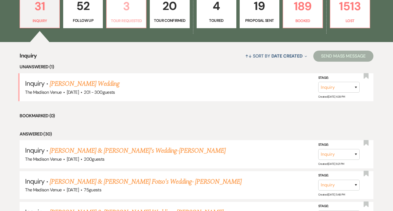
click at [125, 14] on p "3" at bounding box center [126, 6] width 33 height 18
select select "2"
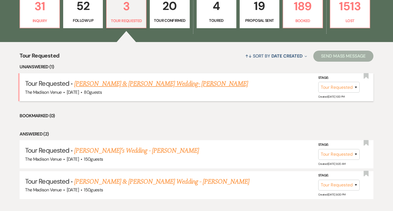
click at [178, 81] on link "[PERSON_NAME] & [PERSON_NAME] Wedding- [PERSON_NAME]" at bounding box center [161, 84] width 174 height 10
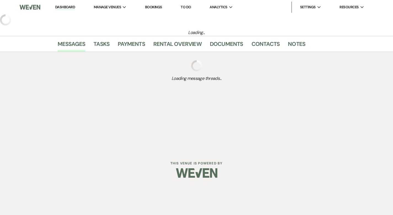
select select "2"
select select "5"
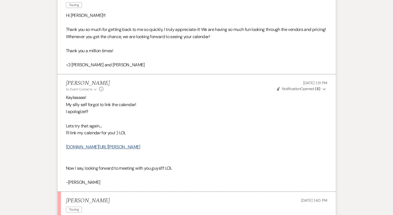
scroll to position [583, 0]
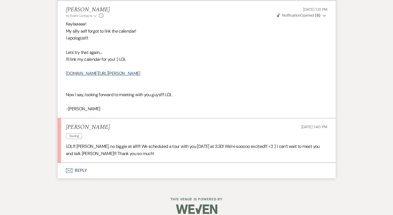
click at [67, 163] on button "Envelope Reply" at bounding box center [197, 170] width 278 height 15
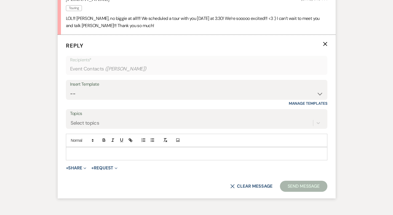
scroll to position [713, 0]
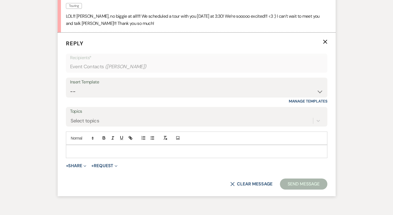
click at [106, 148] on p at bounding box center [196, 151] width 253 height 6
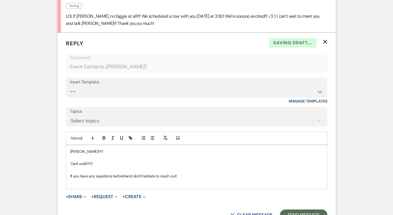
click at [164, 179] on p at bounding box center [196, 182] width 253 height 6
click at [318, 209] on button "Send Message" at bounding box center [303, 214] width 47 height 11
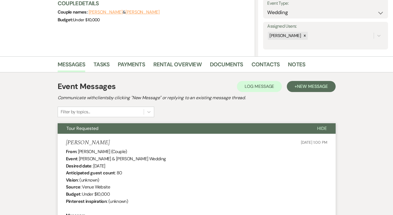
scroll to position [0, 0]
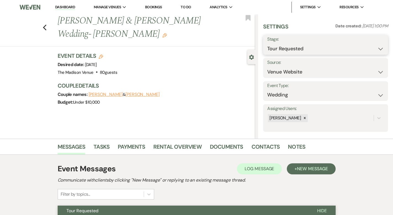
click at [319, 50] on select "Inquiry Follow Up Tour Requested Tour Confirmed Toured Proposal Sent Booked Lost" at bounding box center [325, 48] width 117 height 11
select select "4"
click at [370, 46] on button "Save" at bounding box center [375, 44] width 26 height 11
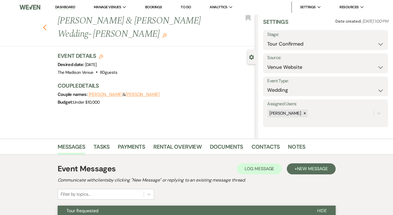
click at [43, 28] on icon "Previous" at bounding box center [45, 27] width 4 height 7
select select "2"
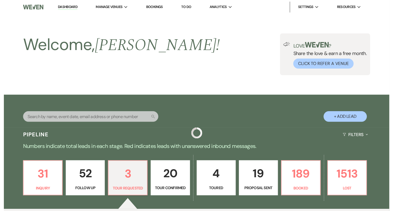
scroll to position [171, 0]
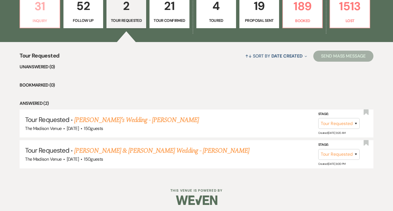
click at [45, 21] on p "Inquiry" at bounding box center [39, 21] width 33 height 6
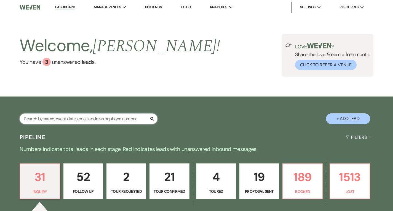
click at [47, 121] on input "text" at bounding box center [89, 118] width 138 height 11
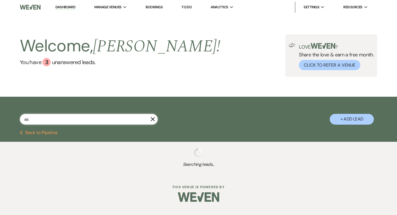
type input "ash"
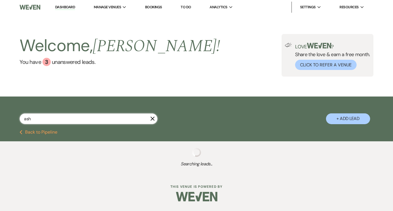
select select "9"
select select "4"
select select "9"
select select "8"
select select "5"
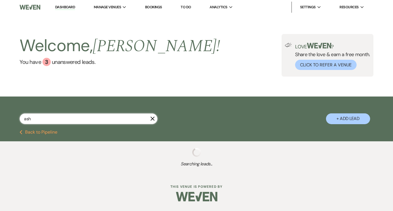
select select "8"
select select "6"
select select "8"
select select "10"
select select "8"
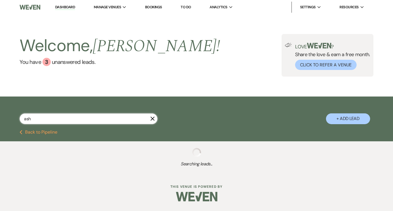
select select "5"
select select "8"
select select "4"
select select "8"
select select "7"
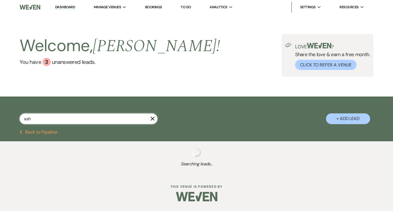
select select "8"
select select "5"
select select "8"
select select "5"
select select "8"
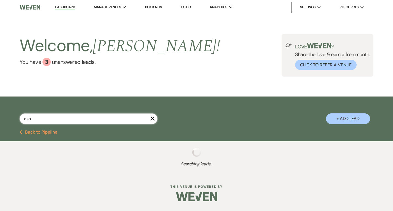
select select "10"
select select "8"
select select "5"
select select "8"
select select "6"
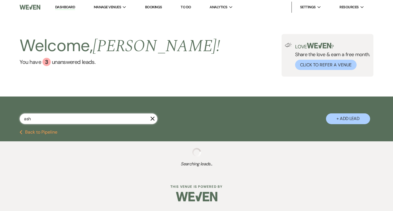
select select "8"
select select "11"
select select "8"
select select "7"
select select "8"
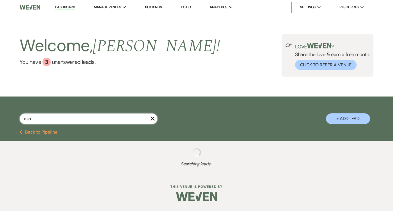
select select "6"
select select "8"
select select "10"
select select "8"
select select "5"
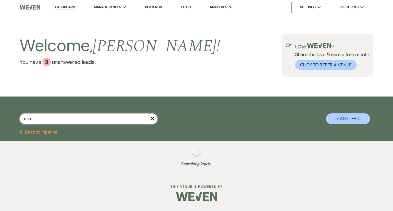
select select "8"
select select "5"
select select "8"
select select "5"
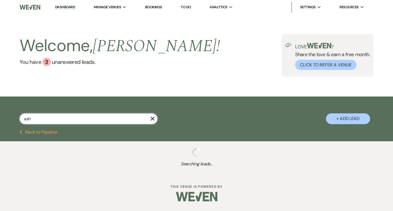
select select "8"
select select "5"
select select "8"
select select "1"
select select "8"
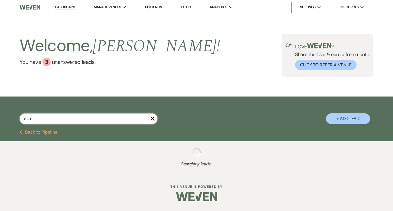
select select "8"
select select "6"
select select "8"
select select "6"
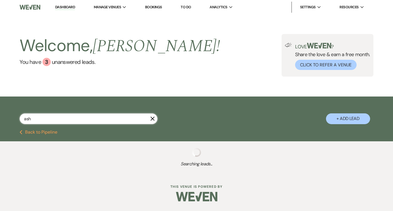
select select "8"
select select "6"
select select "8"
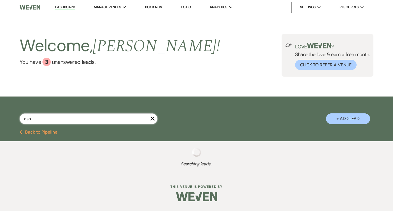
select select "5"
select select "8"
select select "5"
select select "8"
select select "10"
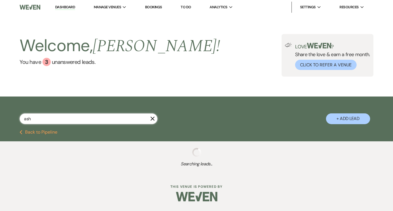
select select "8"
select select "5"
select select "8"
select select "5"
select select "8"
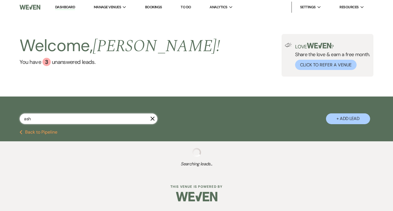
select select "5"
select select "8"
select select "1"
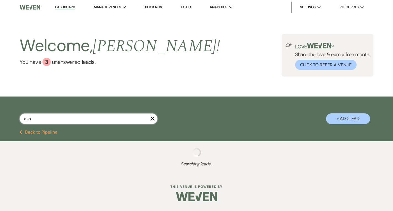
select select "8"
select select "5"
select select "8"
select select "10"
select select "8"
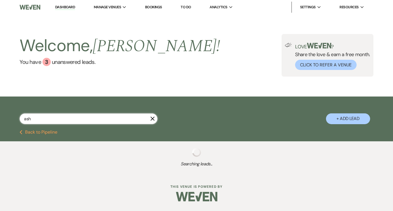
select select "5"
select select "8"
select select "5"
select select "8"
select select "5"
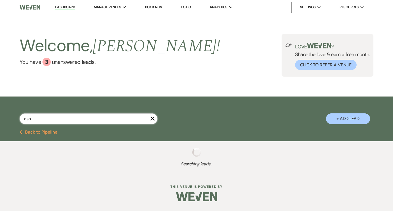
select select "8"
select select "6"
select select "8"
select select "5"
select select "8"
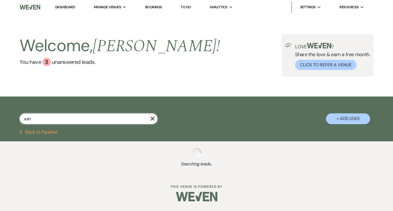
select select "5"
select select "8"
select select "5"
select select "8"
select select "1"
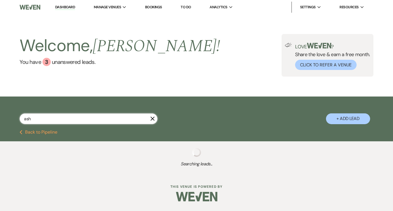
select select "8"
select select "5"
select select "8"
select select "5"
select select "8"
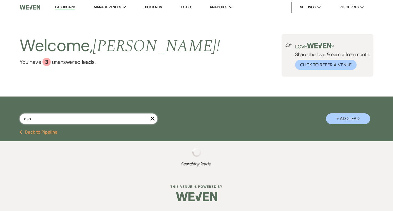
select select "6"
select select "8"
select select "5"
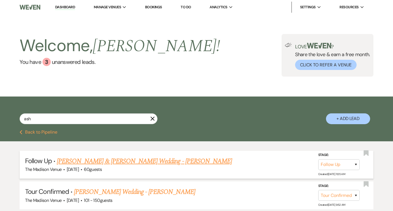
click at [96, 159] on link "[PERSON_NAME] & [PERSON_NAME] Wedding - [PERSON_NAME]" at bounding box center [144, 161] width 175 height 10
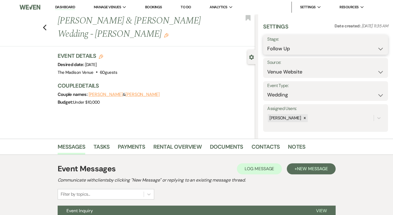
click at [331, 46] on select "Inquiry Follow Up Tour Requested Tour Confirmed Toured Proposal Sent Booked Lost" at bounding box center [325, 48] width 117 height 11
click at [372, 47] on button "Save" at bounding box center [375, 44] width 26 height 11
click at [43, 26] on icon "Previous" at bounding box center [45, 27] width 4 height 7
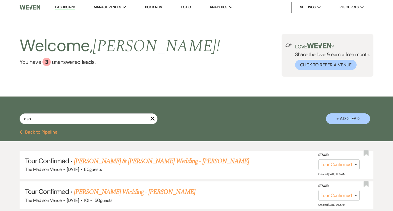
click at [153, 119] on use "button" at bounding box center [153, 118] width 4 height 4
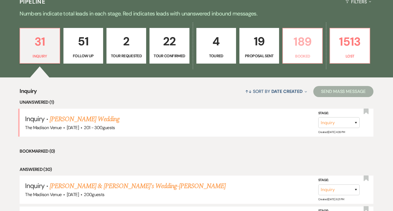
click at [294, 55] on p "Booked" at bounding box center [302, 56] width 33 height 6
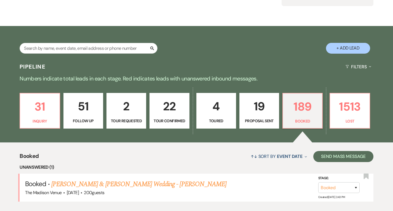
scroll to position [135, 0]
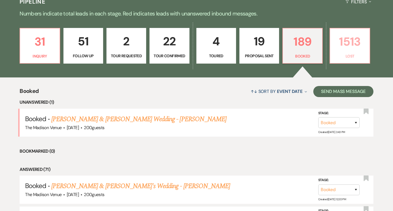
click at [349, 43] on p "1513" at bounding box center [350, 41] width 33 height 18
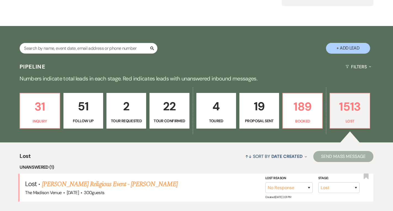
scroll to position [135, 0]
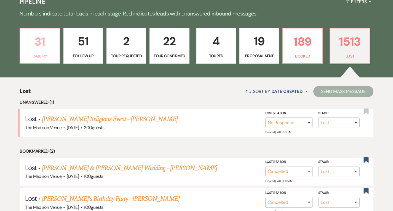
click at [34, 43] on p "31" at bounding box center [39, 41] width 33 height 18
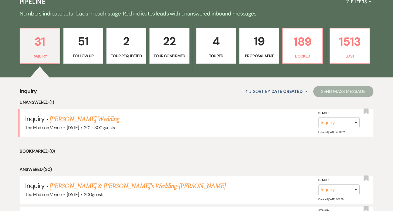
click at [88, 43] on p "51" at bounding box center [83, 41] width 33 height 18
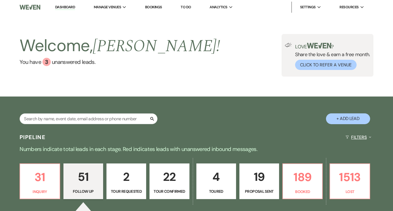
click at [358, 135] on button "Filters Expand" at bounding box center [359, 137] width 30 height 15
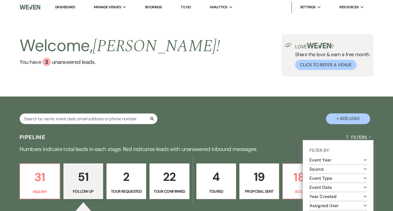
click at [344, 205] on button "Assigned User Expand" at bounding box center [338, 205] width 57 height 4
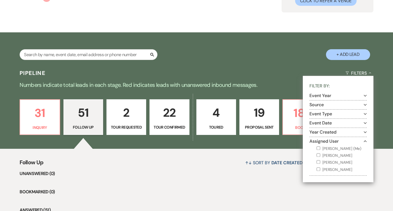
scroll to position [132, 0]
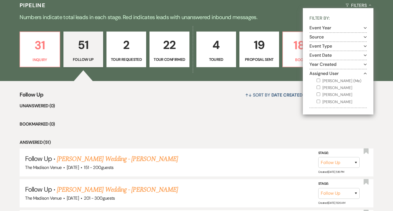
click at [329, 80] on label "[PERSON_NAME] (Me)" at bounding box center [342, 80] width 50 height 7
click at [320, 80] on input "[PERSON_NAME] (Me)" at bounding box center [319, 80] width 4 height 4
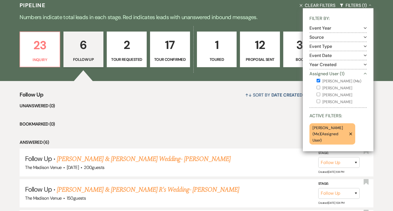
click at [275, 141] on li "Answered (6)" at bounding box center [197, 142] width 354 height 7
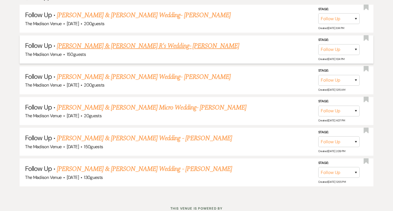
scroll to position [294, 0]
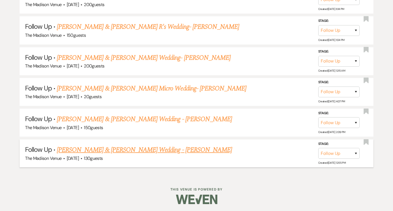
click at [100, 145] on link "[PERSON_NAME] & [PERSON_NAME] Wedding - [PERSON_NAME]" at bounding box center [144, 150] width 175 height 10
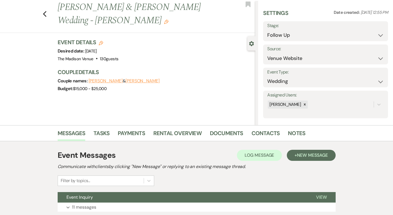
scroll to position [54, 0]
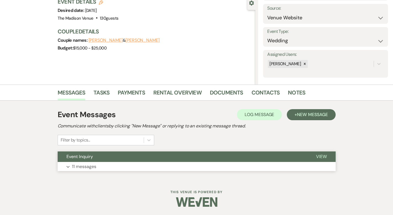
click at [327, 156] on span "View" at bounding box center [321, 156] width 11 height 6
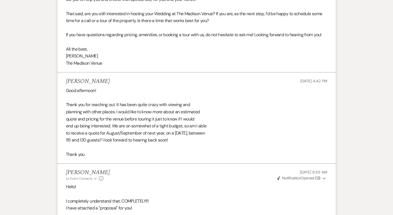
scroll to position [1427, 0]
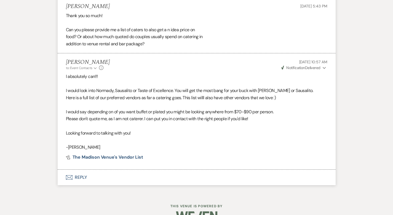
click at [67, 169] on button "Envelope Reply" at bounding box center [197, 176] width 278 height 15
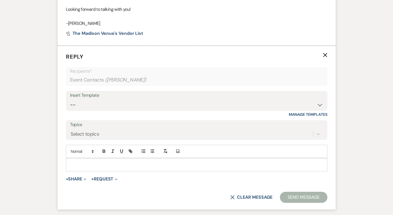
scroll to position [1557, 0]
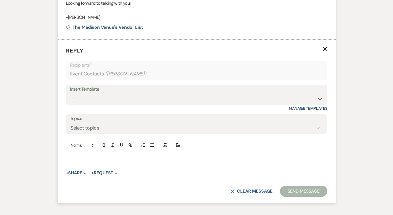
click at [328, 47] on icon "X" at bounding box center [325, 49] width 4 height 4
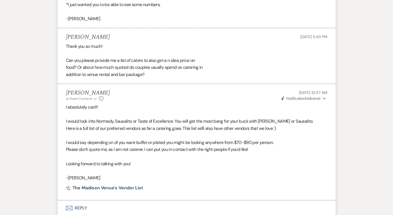
scroll to position [1427, 0]
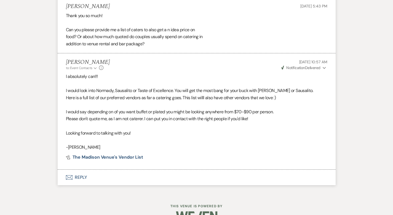
click at [63, 169] on button "Envelope Reply" at bounding box center [197, 176] width 278 height 15
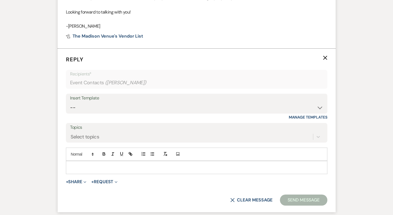
scroll to position [1557, 0]
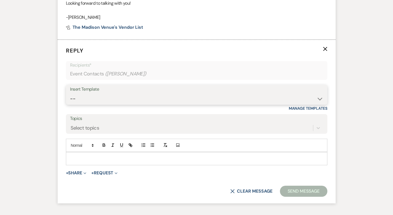
click at [92, 93] on select "-- Weven Planning Portal Introduction (Booked Events) Corporate Lead Follow Up …" at bounding box center [196, 98] width 253 height 11
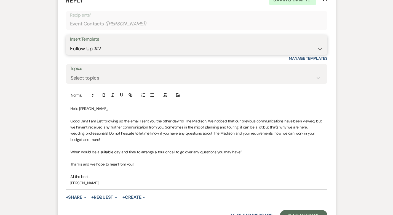
scroll to position [1642, 0]
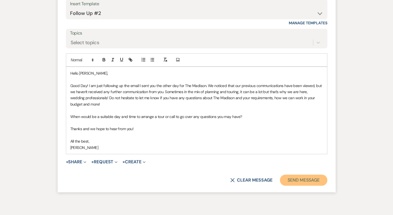
click at [320, 174] on button "Send Message" at bounding box center [303, 179] width 47 height 11
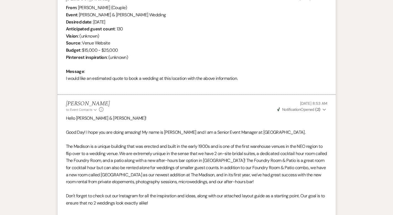
scroll to position [0, 0]
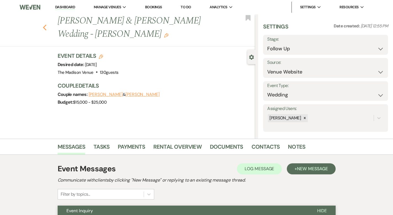
click at [43, 25] on use "button" at bounding box center [45, 28] width 4 height 6
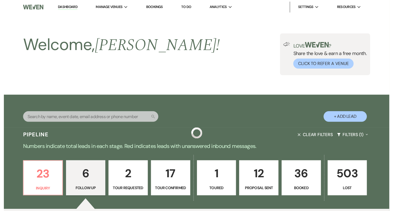
scroll to position [294, 0]
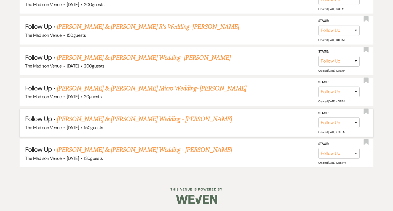
click at [102, 119] on link "[PERSON_NAME] & [PERSON_NAME] Wedding - [PERSON_NAME]" at bounding box center [144, 119] width 175 height 10
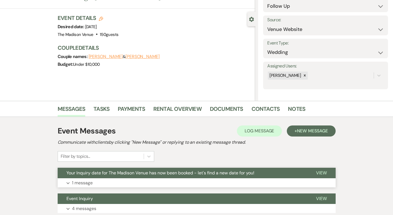
scroll to position [80, 0]
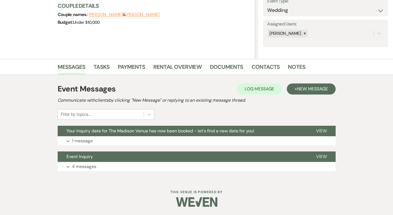
click at [336, 125] on div "Event Messages Log Log Message + New Message Communicate with clients by clicki…" at bounding box center [197, 126] width 278 height 93
click at [327, 130] on span "View" at bounding box center [321, 131] width 11 height 6
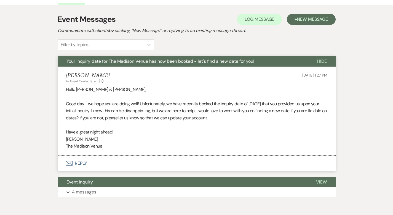
scroll to position [175, 0]
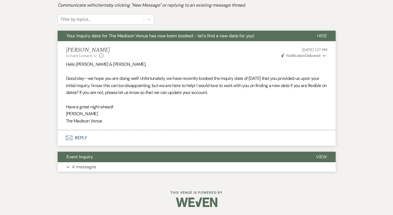
click at [327, 154] on span "View" at bounding box center [321, 157] width 11 height 6
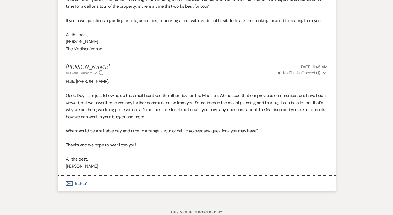
scroll to position [1025, 0]
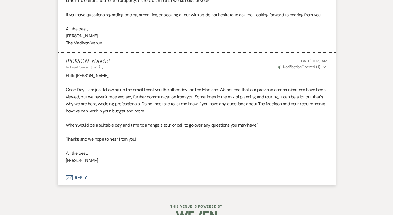
click at [65, 170] on button "Envelope Reply" at bounding box center [197, 177] width 278 height 15
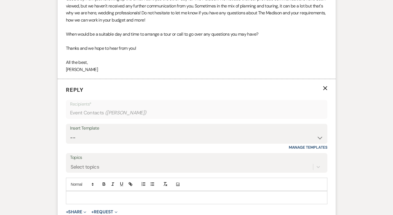
scroll to position [1155, 0]
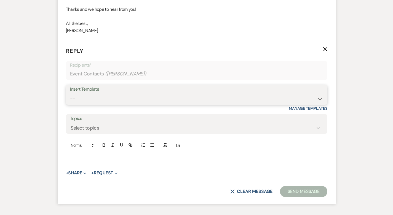
click at [148, 93] on select "-- Weven Planning Portal Introduction (Booked Events) Corporate Lead Follow Up …" at bounding box center [196, 98] width 253 height 11
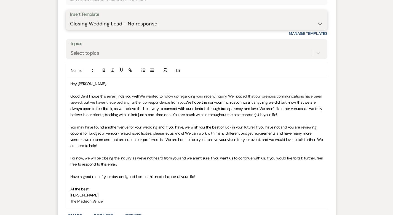
scroll to position [1291, 0]
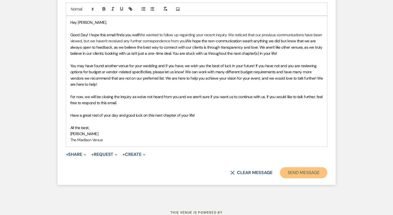
click at [316, 167] on button "Send Message" at bounding box center [303, 172] width 47 height 11
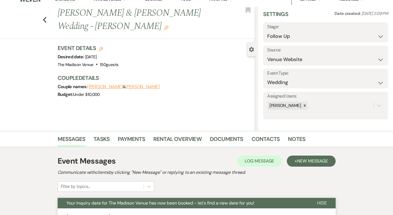
scroll to position [0, 0]
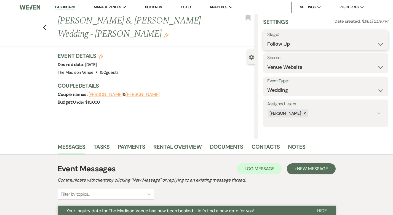
click at [321, 43] on select "Inquiry Follow Up Tour Requested Tour Confirmed Toured Proposal Sent Booked Lost" at bounding box center [325, 44] width 117 height 11
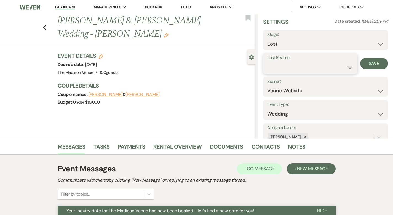
click at [319, 67] on select "Booked Elsewhere Budget Date Unavailable No Response Not a Good Match Capacity …" at bounding box center [310, 67] width 86 height 11
click at [375, 65] on button "Save" at bounding box center [374, 63] width 28 height 11
click at [43, 25] on use "button" at bounding box center [45, 28] width 4 height 6
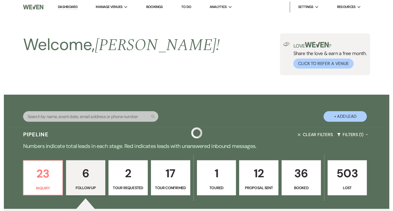
scroll to position [264, 0]
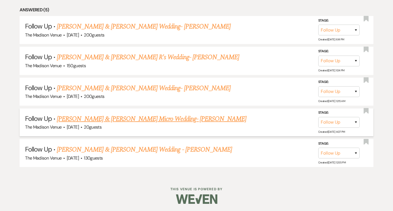
click at [130, 118] on link "[PERSON_NAME] & [PERSON_NAME] Micro Wedding- [PERSON_NAME]" at bounding box center [152, 119] width 190 height 10
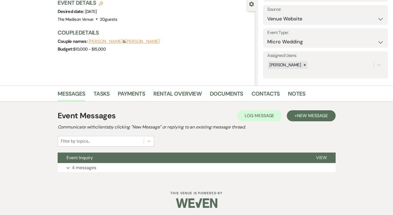
scroll to position [54, 0]
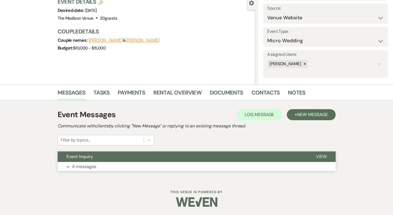
click at [327, 156] on span "View" at bounding box center [321, 156] width 11 height 6
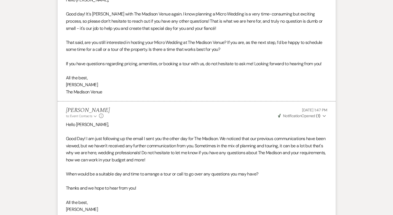
scroll to position [897, 0]
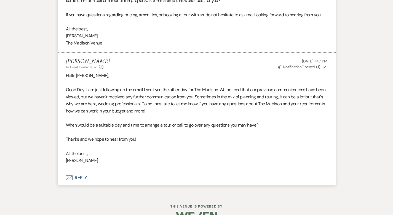
click at [62, 170] on button "Envelope Reply" at bounding box center [197, 177] width 278 height 15
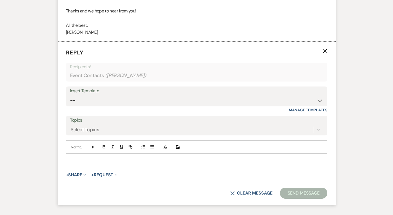
scroll to position [1027, 0]
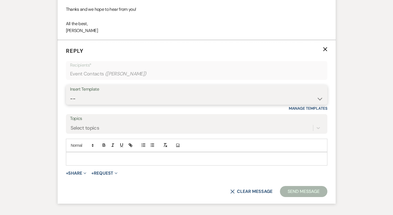
click at [89, 93] on select "-- Weven Planning Portal Introduction (Booked Events) Corporate Lead Follow Up …" at bounding box center [196, 98] width 253 height 11
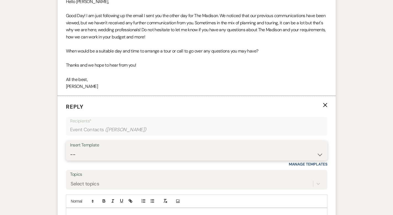
scroll to position [1051, 0]
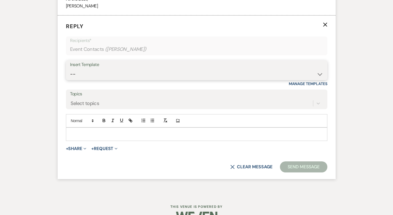
click at [79, 69] on select "-- Weven Planning Portal Introduction (Booked Events) Corporate Lead Follow Up …" at bounding box center [196, 74] width 253 height 11
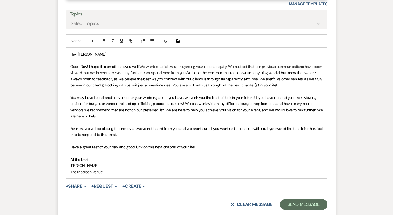
scroll to position [1163, 0]
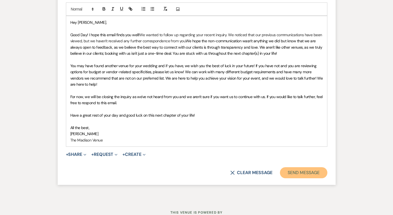
click at [313, 167] on button "Send Message" at bounding box center [303, 172] width 47 height 11
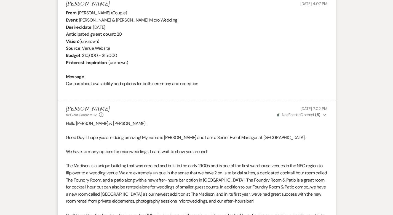
scroll to position [0, 0]
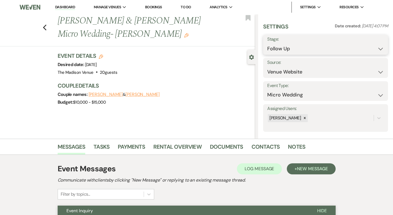
click at [311, 45] on select "Inquiry Follow Up Tour Requested Tour Confirmed Toured Proposal Sent Booked Lost" at bounding box center [325, 48] width 117 height 11
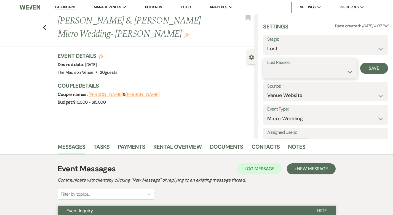
click at [305, 71] on select "Booked Elsewhere Budget Date Unavailable No Response Not a Good Match Capacity …" at bounding box center [310, 72] width 86 height 11
click at [377, 71] on button "Save" at bounding box center [374, 68] width 28 height 11
click at [43, 28] on icon "Previous" at bounding box center [45, 27] width 4 height 7
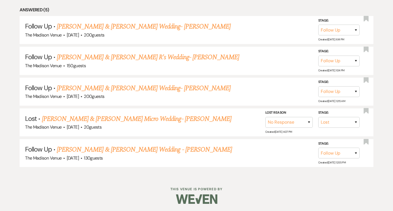
scroll to position [233, 0]
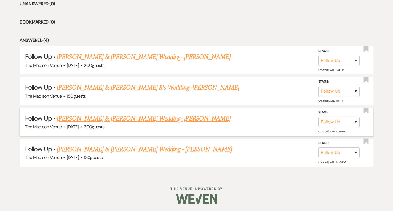
click at [121, 118] on link "[PERSON_NAME] & [PERSON_NAME] Wedding- [PERSON_NAME]" at bounding box center [144, 118] width 174 height 10
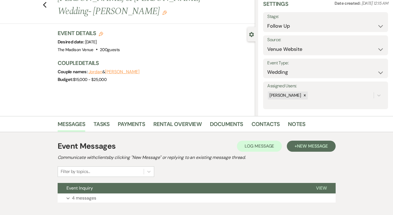
scroll to position [54, 0]
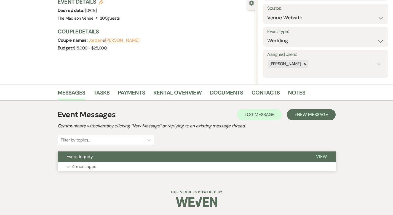
click at [327, 155] on span "View" at bounding box center [321, 156] width 11 height 6
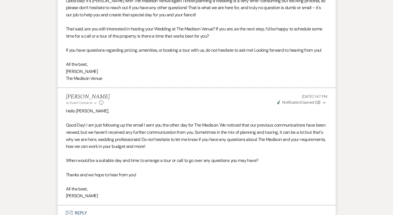
scroll to position [904, 0]
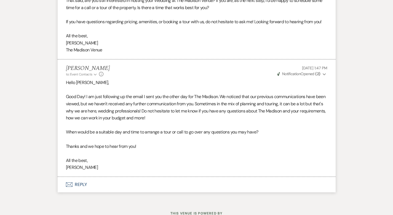
click at [62, 177] on button "Envelope Reply" at bounding box center [197, 184] width 278 height 15
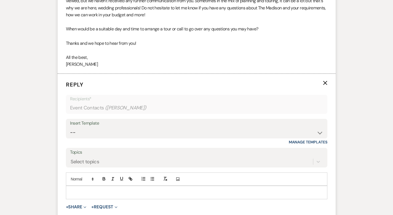
scroll to position [1034, 0]
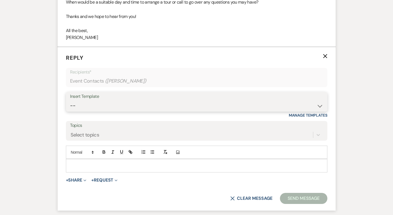
click at [113, 100] on select "-- Weven Planning Portal Introduction (Booked Events) Corporate Lead Follow Up …" at bounding box center [196, 105] width 253 height 11
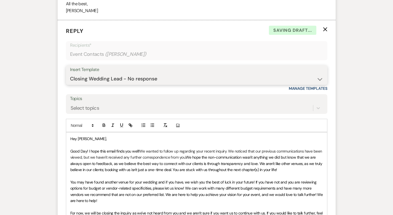
scroll to position [1169, 0]
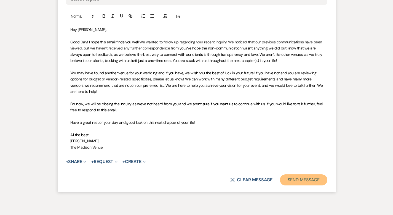
click at [316, 174] on button "Send Message" at bounding box center [303, 179] width 47 height 11
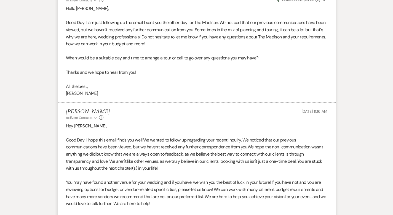
scroll to position [1063, 0]
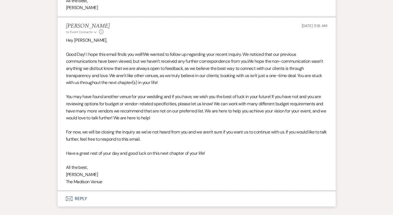
click at [63, 191] on button "Envelope Reply" at bounding box center [197, 198] width 278 height 15
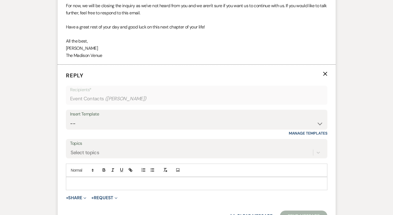
scroll to position [1193, 0]
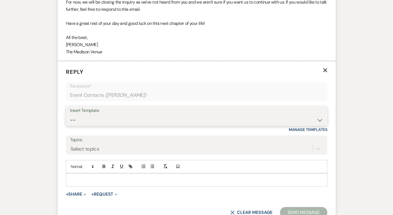
click at [130, 115] on select "-- Weven Planning Portal Introduction (Booked Events) Corporate Lead Follow Up …" at bounding box center [196, 120] width 253 height 11
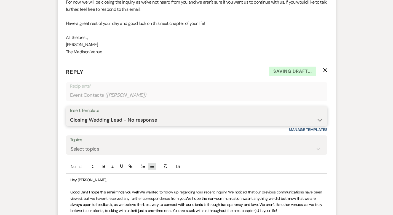
scroll to position [1329, 0]
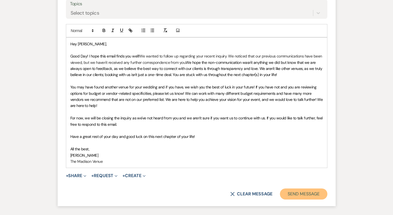
click at [318, 188] on button "Send Message" at bounding box center [303, 193] width 47 height 11
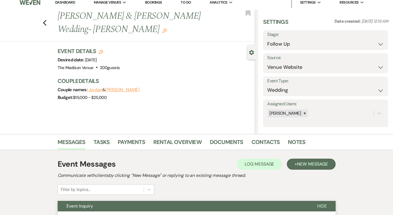
scroll to position [0, 0]
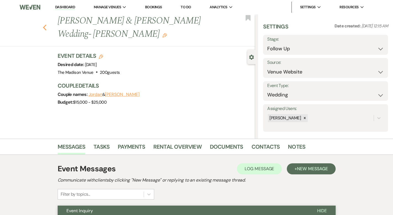
click at [43, 25] on use "button" at bounding box center [45, 28] width 4 height 6
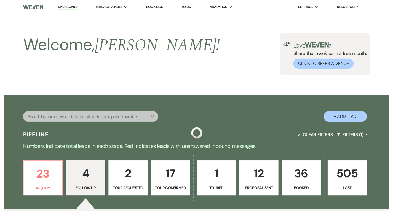
scroll to position [233, 0]
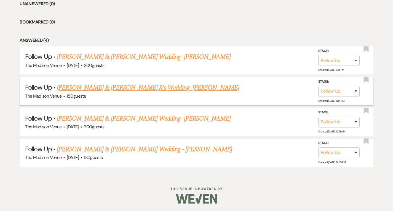
click at [143, 88] on link "[PERSON_NAME] & [PERSON_NAME] R's Wedding- [PERSON_NAME]" at bounding box center [148, 88] width 182 height 10
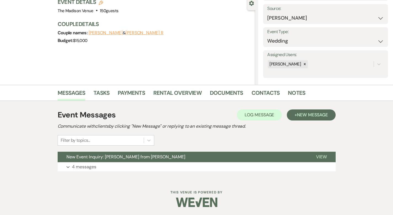
scroll to position [54, 0]
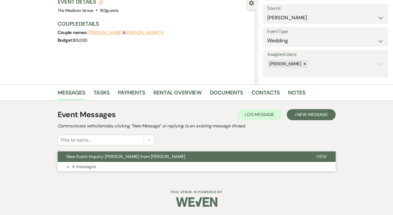
click at [327, 156] on span "View" at bounding box center [321, 156] width 11 height 6
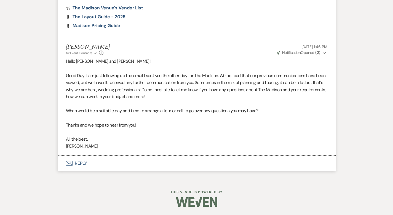
scroll to position [1549, 0]
click at [63, 163] on button "Envelope Reply" at bounding box center [197, 162] width 278 height 15
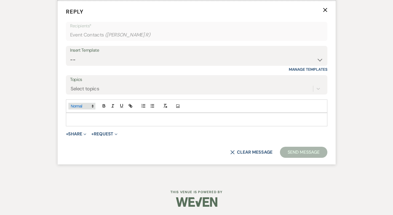
scroll to position [1679, 0]
click at [74, 54] on div "Insert Template" at bounding box center [196, 50] width 253 height 8
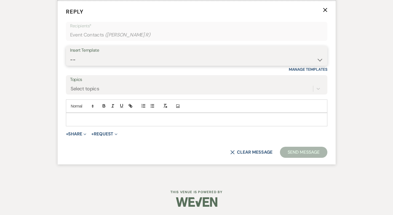
click at [72, 65] on select "-- Weven Planning Portal Introduction (Booked Events) Corporate Lead Follow Up …" at bounding box center [196, 59] width 253 height 11
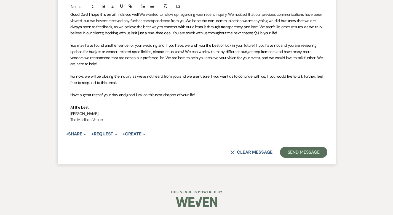
scroll to position [1815, 0]
click at [314, 152] on button "Send Message" at bounding box center [303, 152] width 47 height 11
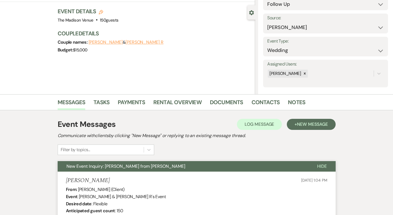
scroll to position [0, 0]
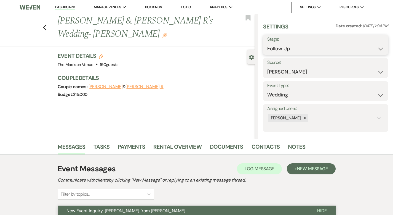
click at [307, 48] on select "Inquiry Follow Up Tour Requested Tour Confirmed Toured Proposal Sent Booked Lost" at bounding box center [325, 48] width 117 height 11
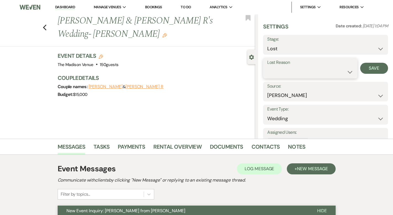
click at [299, 71] on select "Booked Elsewhere Budget Date Unavailable No Response Not a Good Match Capacity …" at bounding box center [310, 72] width 86 height 11
click at [375, 68] on button "Save" at bounding box center [374, 68] width 28 height 11
click at [43, 25] on use "button" at bounding box center [45, 28] width 4 height 6
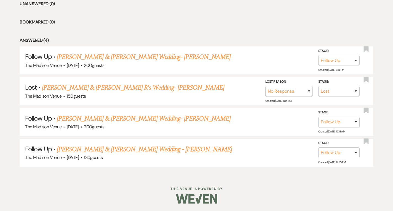
scroll to position [203, 0]
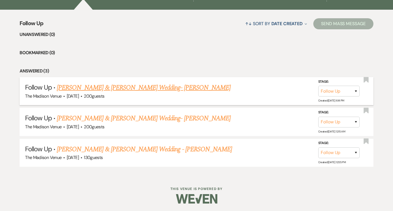
click at [134, 86] on link "[PERSON_NAME] & [PERSON_NAME] Wedding- [PERSON_NAME]" at bounding box center [144, 88] width 174 height 10
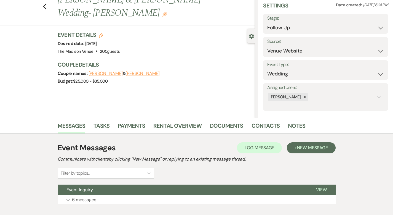
scroll to position [54, 0]
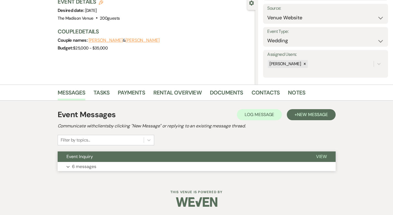
click at [327, 154] on span "View" at bounding box center [321, 156] width 11 height 6
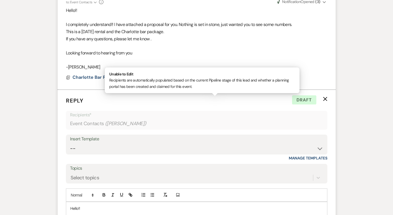
scroll to position [1084, 0]
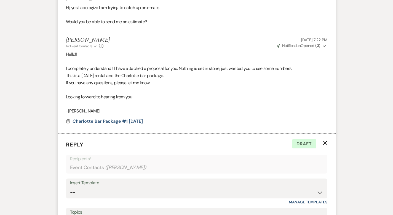
click at [328, 140] on icon "X" at bounding box center [325, 142] width 4 height 4
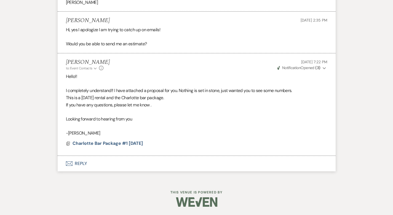
scroll to position [1048, 0]
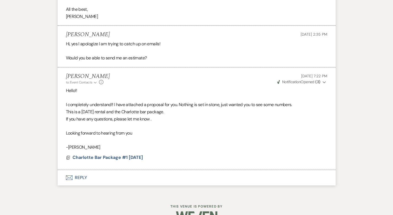
click at [63, 170] on button "Envelope Reply" at bounding box center [197, 177] width 278 height 15
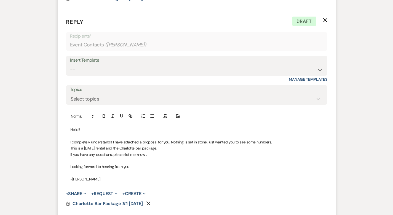
scroll to position [1207, 0]
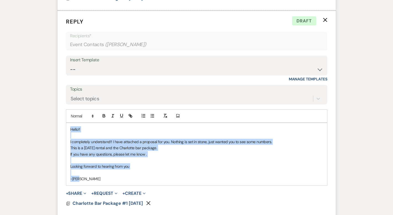
drag, startPoint x: 84, startPoint y: 164, endPoint x: 47, endPoint y: 114, distance: 61.4
click at [66, 123] on div "Hello!! I completely understand!! I have attached a proposal for you. Nothing i…" at bounding box center [197, 154] width 262 height 63
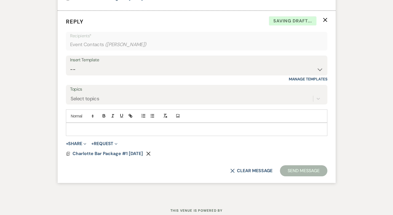
click at [146, 151] on icon "Remove" at bounding box center [148, 153] width 4 height 4
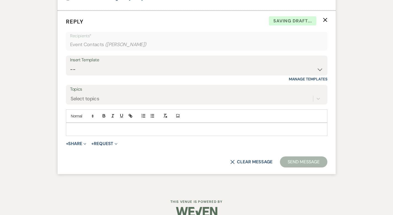
scroll to position [1202, 0]
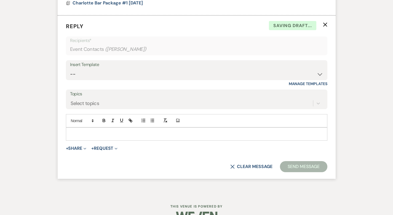
click at [71, 131] on p at bounding box center [196, 134] width 253 height 6
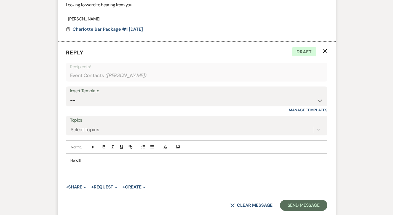
scroll to position [1214, 0]
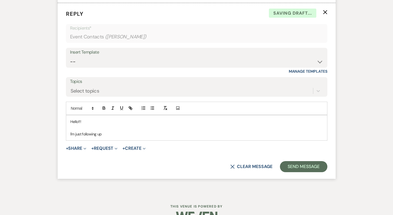
click at [93, 131] on p "I'm just following up" at bounding box center [196, 134] width 253 height 6
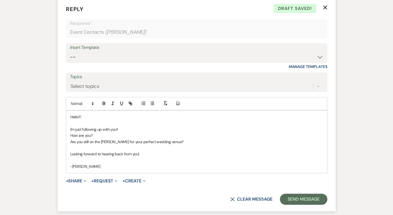
scroll to position [1225, 0]
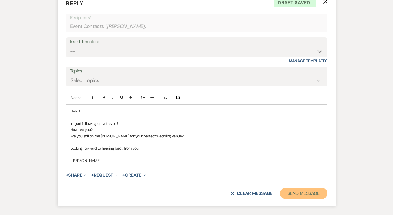
click at [327, 188] on button "Send Message" at bounding box center [303, 193] width 47 height 11
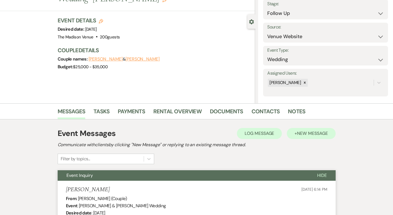
scroll to position [0, 0]
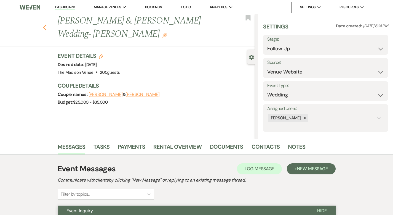
click at [43, 24] on icon "Previous" at bounding box center [45, 27] width 4 height 7
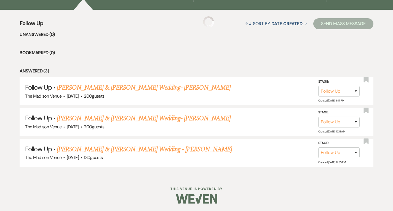
scroll to position [203, 0]
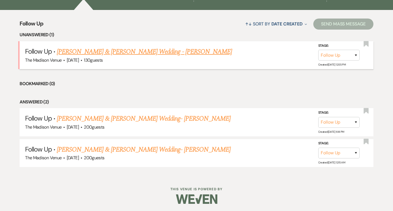
click at [132, 52] on link "[PERSON_NAME] & [PERSON_NAME] Wedding - [PERSON_NAME]" at bounding box center [144, 52] width 175 height 10
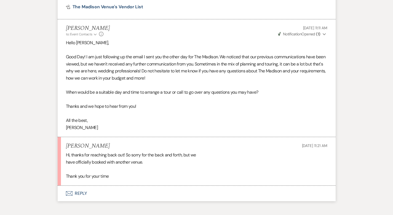
scroll to position [1586, 0]
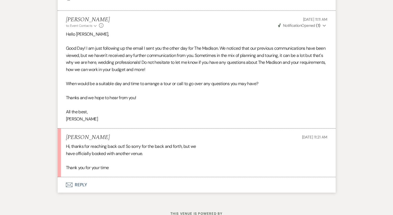
click at [63, 177] on button "Envelope Reply" at bounding box center [197, 184] width 278 height 15
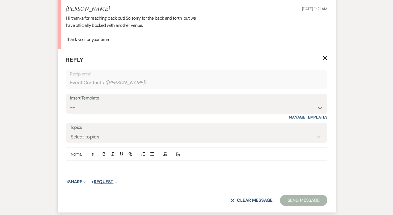
scroll to position [1716, 0]
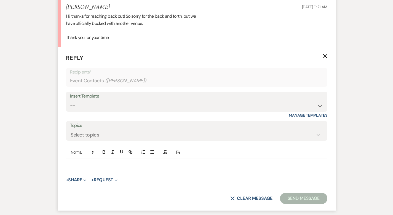
click at [75, 162] on p at bounding box center [196, 165] width 253 height 6
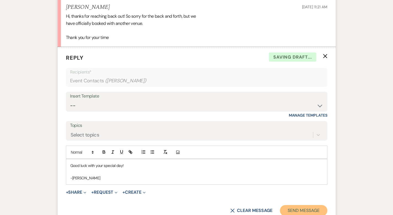
click at [318, 205] on button "Send Message" at bounding box center [303, 210] width 47 height 11
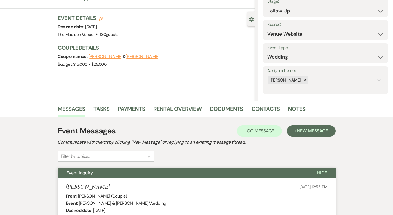
scroll to position [0, 0]
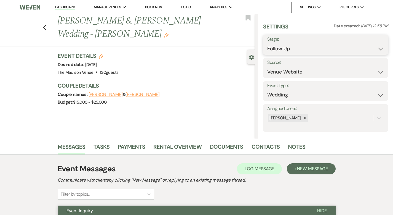
click at [324, 47] on select "Inquiry Follow Up Tour Requested Tour Confirmed Toured Proposal Sent Booked Lost" at bounding box center [325, 48] width 117 height 11
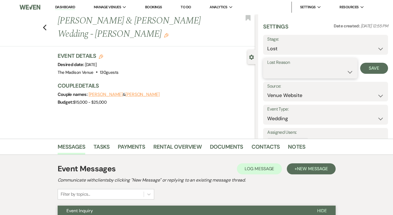
click at [306, 75] on select "Booked Elsewhere Budget Date Unavailable No Response Not a Good Match Capacity …" at bounding box center [310, 72] width 86 height 11
click at [373, 67] on button "Save" at bounding box center [374, 68] width 28 height 11
click at [43, 24] on icon "Previous" at bounding box center [45, 27] width 4 height 7
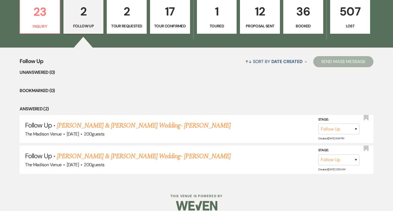
scroll to position [153, 0]
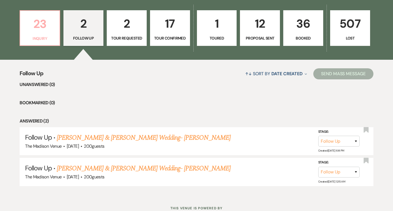
click at [47, 26] on p "23" at bounding box center [39, 24] width 33 height 18
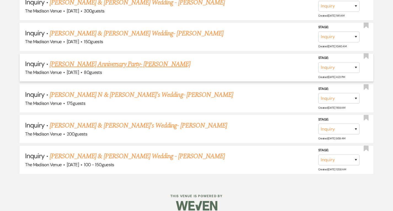
scroll to position [811, 0]
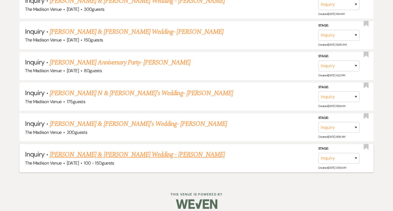
click at [130, 149] on link "[PERSON_NAME] & [PERSON_NAME] Wedding - [PERSON_NAME]" at bounding box center [137, 154] width 175 height 10
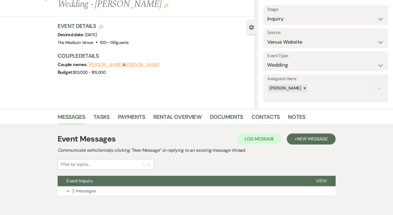
scroll to position [54, 0]
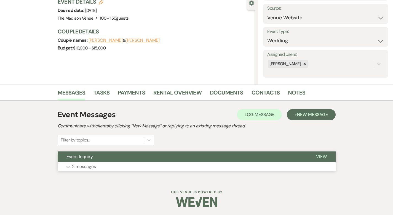
click at [336, 154] on button "View" at bounding box center [321, 156] width 28 height 10
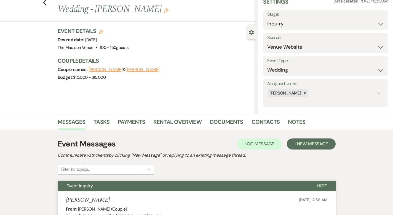
scroll to position [0, 0]
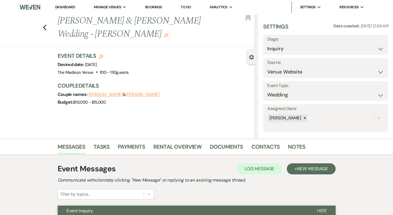
click at [24, 20] on div "Previous [PERSON_NAME] & [PERSON_NAME] Wedding - [PERSON_NAME] Edit Bookmark" at bounding box center [126, 30] width 258 height 32
click at [43, 24] on icon "Previous" at bounding box center [45, 27] width 4 height 7
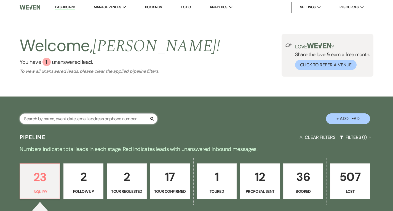
click at [65, 121] on input "text" at bounding box center [89, 118] width 138 height 11
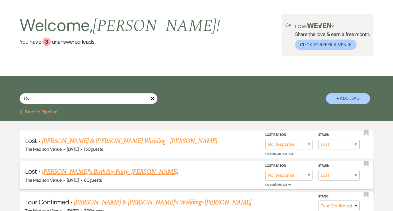
scroll to position [68, 0]
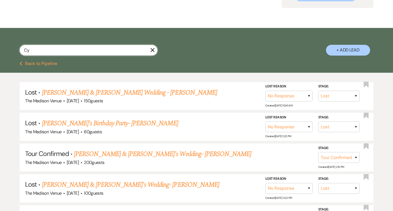
click at [67, 52] on input "Cy" at bounding box center [89, 50] width 138 height 11
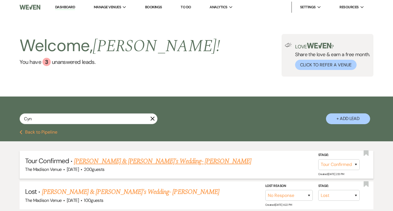
click at [98, 163] on link "[PERSON_NAME] & [PERSON_NAME]'s Wedding- [PERSON_NAME]" at bounding box center [162, 161] width 177 height 10
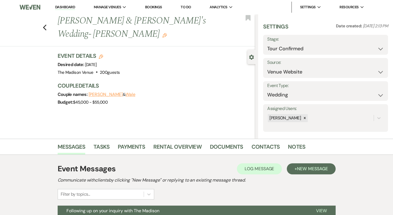
scroll to position [56, 0]
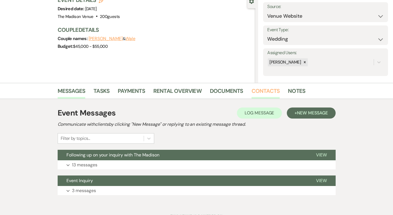
click at [252, 87] on link "Contacts" at bounding box center [266, 92] width 28 height 12
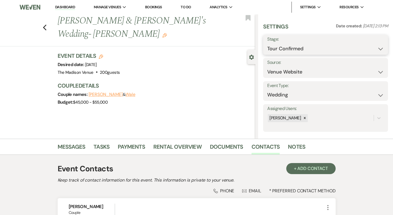
click at [335, 47] on select "Inquiry Follow Up Tour Requested Tour Confirmed Toured Proposal Sent Booked Lost" at bounding box center [325, 48] width 117 height 11
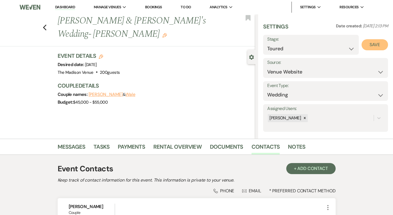
click at [376, 46] on button "Save" at bounding box center [375, 44] width 26 height 11
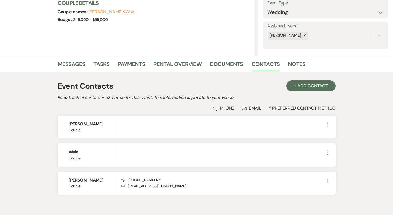
scroll to position [83, 0]
click at [164, 62] on link "Rental Overview" at bounding box center [177, 65] width 48 height 12
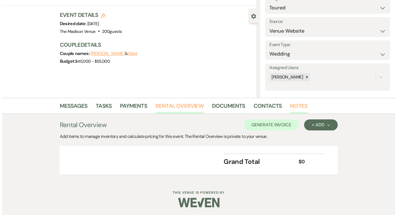
scroll to position [41, 0]
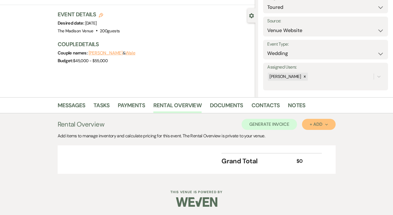
click at [328, 122] on div "+ Add Next" at bounding box center [319, 124] width 18 height 4
click at [331, 147] on button "Category" at bounding box center [316, 145] width 29 height 9
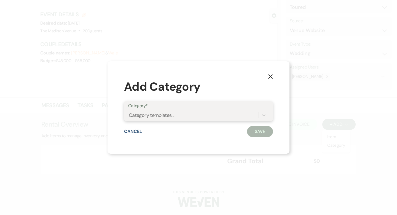
click at [254, 116] on div "Category templates..." at bounding box center [193, 115] width 131 height 10
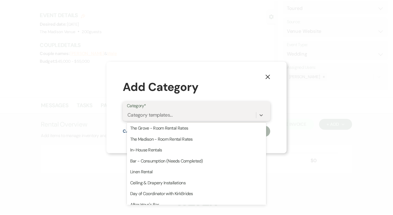
scroll to position [23, 0]
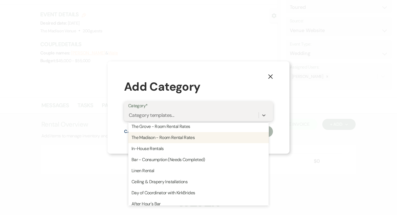
click at [217, 137] on div "The Madison - Room Rental Rates" at bounding box center [198, 137] width 141 height 11
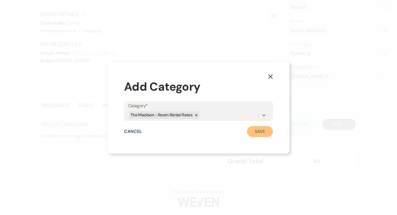
click at [257, 135] on button "Save" at bounding box center [260, 131] width 26 height 11
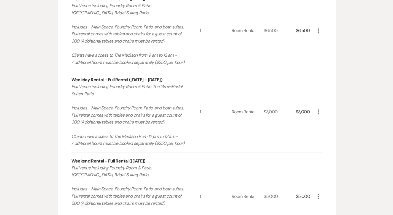
scroll to position [221, 0]
click at [322, 32] on icon "More" at bounding box center [318, 30] width 7 height 7
click at [345, 51] on button "X Delete" at bounding box center [330, 50] width 30 height 9
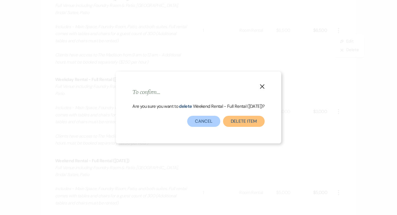
click at [255, 123] on button "Delete Item" at bounding box center [244, 121] width 42 height 11
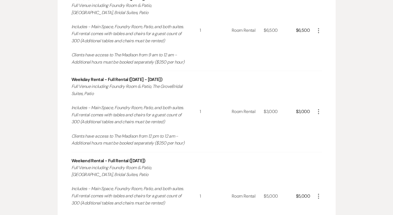
scroll to position [140, 0]
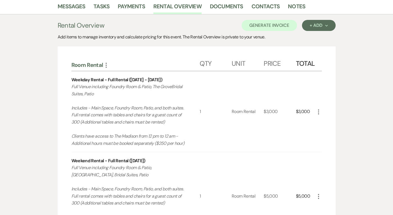
click at [322, 113] on icon "More" at bounding box center [318, 111] width 7 height 7
click at [343, 130] on button "X Delete" at bounding box center [330, 131] width 30 height 9
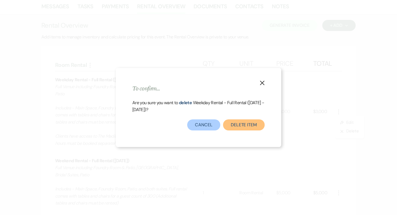
click at [256, 124] on button "Delete Item" at bounding box center [244, 124] width 42 height 11
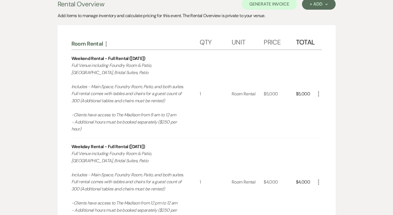
scroll to position [175, 0]
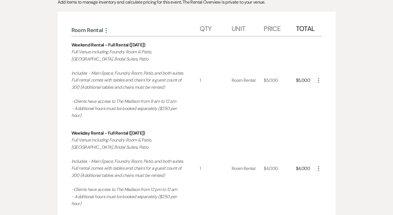
click at [322, 78] on icon "More" at bounding box center [318, 80] width 7 height 7
click at [345, 98] on button "X Delete" at bounding box center [330, 99] width 30 height 9
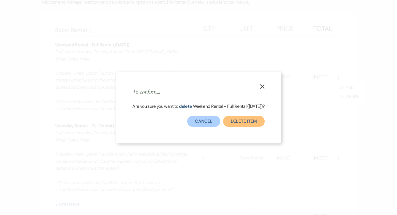
click at [244, 119] on button "Delete Item" at bounding box center [244, 121] width 42 height 11
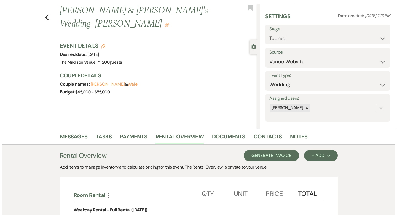
scroll to position [57, 0]
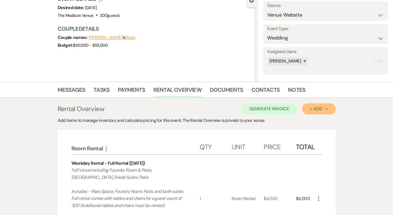
click at [328, 108] on div "+ Add Next" at bounding box center [319, 109] width 18 height 4
click at [331, 129] on button "Category" at bounding box center [316, 130] width 29 height 9
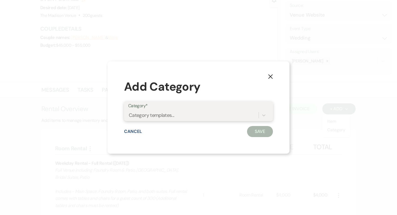
click at [232, 113] on div "Category templates..." at bounding box center [193, 115] width 131 height 10
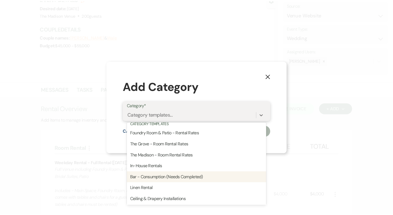
scroll to position [151, 0]
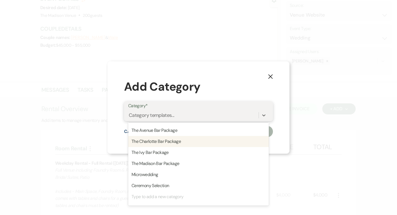
click at [224, 144] on div "The Charlotte Bar Package" at bounding box center [198, 141] width 141 height 11
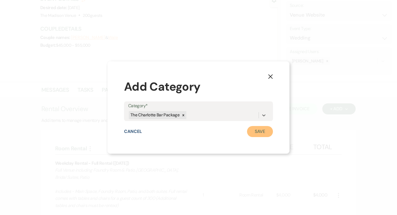
click at [265, 134] on button "Save" at bounding box center [260, 131] width 26 height 11
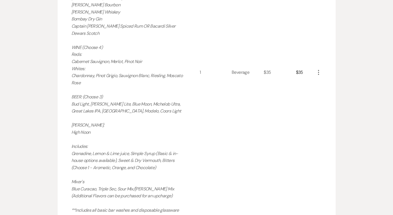
scroll to position [481, 0]
click at [322, 69] on icon "More" at bounding box center [318, 72] width 7 height 7
click at [344, 79] on button "Pencil Edit" at bounding box center [329, 83] width 29 height 9
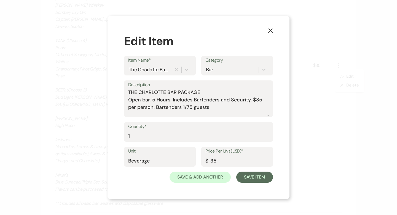
click at [271, 30] on use "button" at bounding box center [270, 30] width 4 height 4
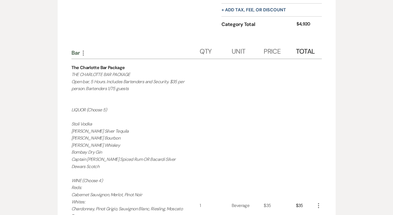
scroll to position [480, 0]
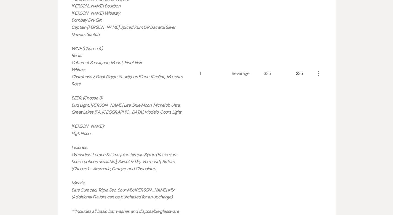
click at [322, 70] on icon "More" at bounding box center [318, 73] width 7 height 7
click at [343, 80] on button "Pencil Edit" at bounding box center [329, 84] width 29 height 9
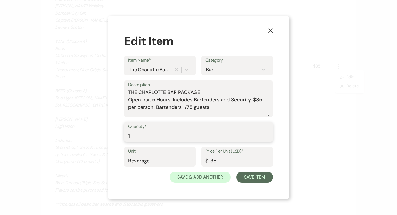
click at [166, 137] on input "1" at bounding box center [198, 135] width 141 height 11
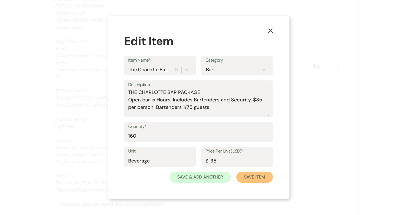
click at [254, 177] on button "Save Item" at bounding box center [254, 176] width 37 height 11
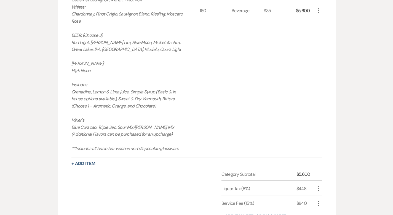
scroll to position [543, 0]
click at [71, 161] on button "+ Add Item" at bounding box center [83, 163] width 24 height 4
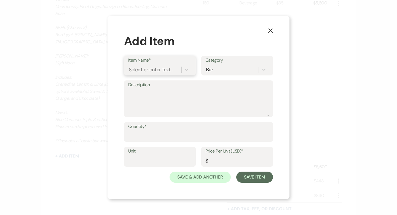
click at [158, 70] on div "Select or enter text..." at bounding box center [151, 69] width 44 height 7
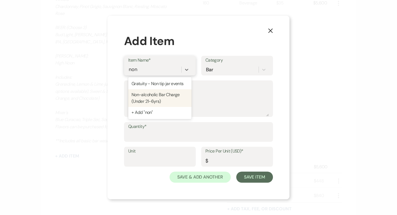
click at [159, 99] on div "Non-alcoholic Bar Charge (Under 21-6yrs)" at bounding box center [159, 98] width 63 height 18
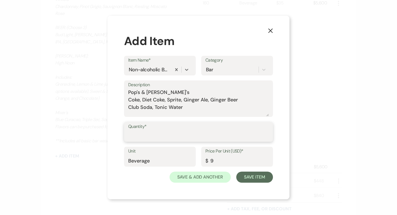
click at [152, 136] on input "Quantity*" at bounding box center [198, 135] width 141 height 11
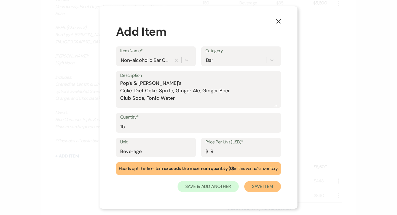
click at [263, 182] on button "Save Item" at bounding box center [262, 186] width 37 height 11
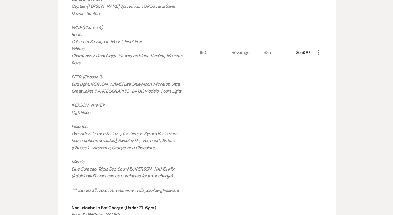
scroll to position [0, 0]
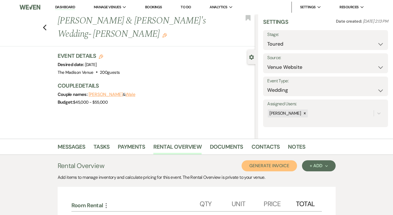
click at [278, 164] on button "Generate Invoice" at bounding box center [269, 165] width 55 height 11
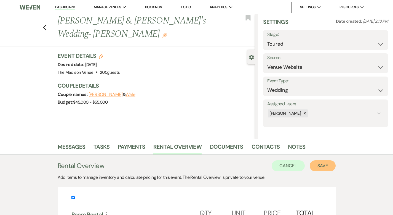
click at [336, 161] on button "Save" at bounding box center [323, 165] width 26 height 11
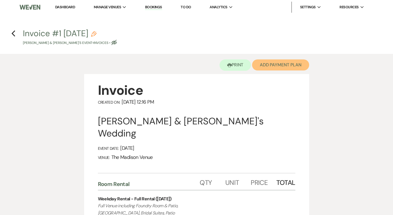
click at [291, 63] on button "Add Payment Plan" at bounding box center [280, 64] width 57 height 11
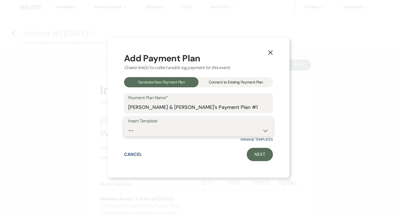
click at [190, 129] on select "-- 2000 Deposit + 5 Payment Plan Payment in full Add-On Invoices 25% - 4 Paymen…" at bounding box center [198, 130] width 141 height 11
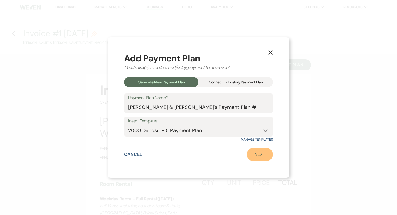
click at [260, 157] on link "Next" at bounding box center [260, 154] width 26 height 13
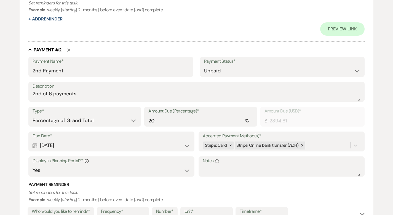
scroll to position [319, 0]
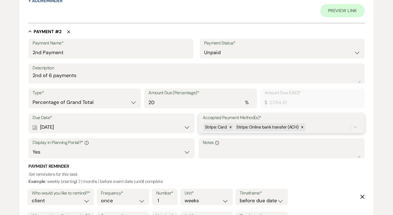
click at [316, 128] on div "Stripe: Card Stripe: Online bank transfer (ACH)" at bounding box center [277, 127] width 148 height 10
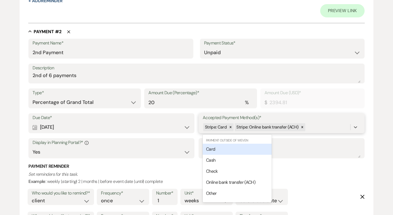
click at [220, 148] on div "Card" at bounding box center [237, 148] width 69 height 11
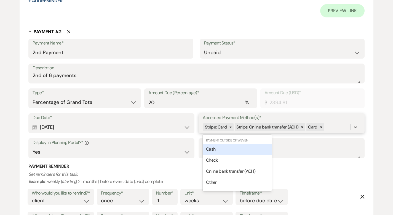
click at [335, 124] on div "Stripe: Card Stripe: Online bank transfer (ACH) Card" at bounding box center [277, 127] width 148 height 10
click at [236, 147] on div "Cash" at bounding box center [237, 148] width 69 height 11
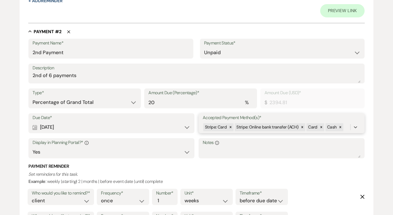
click at [347, 128] on div "Stripe: Card Stripe: Online bank transfer (ACH) Card Cash" at bounding box center [277, 127] width 148 height 10
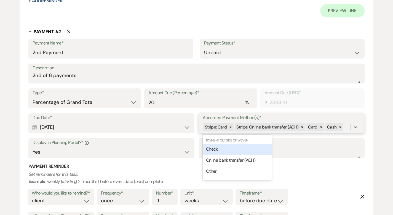
click at [251, 147] on div "Check" at bounding box center [237, 148] width 69 height 11
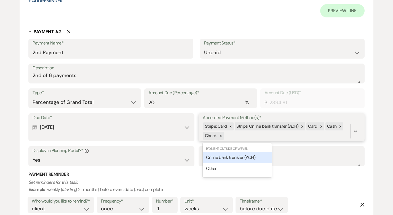
click at [249, 134] on div "Stripe: Card Stripe: Online bank transfer (ACH) Card Cash Check" at bounding box center [277, 131] width 148 height 19
click at [244, 158] on span "Online bank transfer (ACH)" at bounding box center [230, 157] width 49 height 6
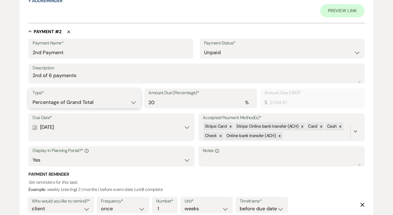
click at [98, 99] on select "Dollar Amount Percentage of Grand Total" at bounding box center [85, 102] width 104 height 11
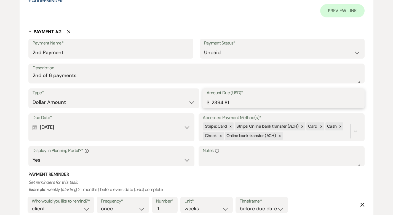
drag, startPoint x: 217, startPoint y: 101, endPoint x: 211, endPoint y: 102, distance: 6.4
click at [211, 102] on input "2394.81" at bounding box center [284, 102] width 154 height 11
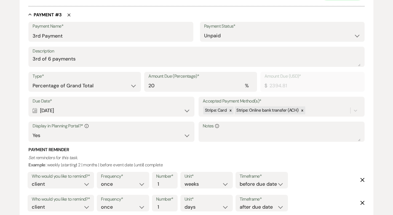
scroll to position [609, 0]
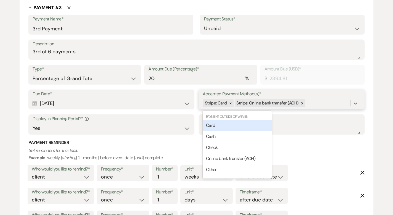
click at [315, 102] on div "Stripe: Card Stripe: Online bank transfer (ACH)" at bounding box center [277, 103] width 148 height 10
click at [229, 126] on div "Card" at bounding box center [237, 125] width 69 height 11
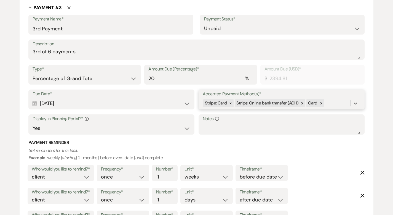
click at [329, 102] on div "Stripe: Card Stripe: Online bank transfer (ACH) Card" at bounding box center [277, 103] width 148 height 10
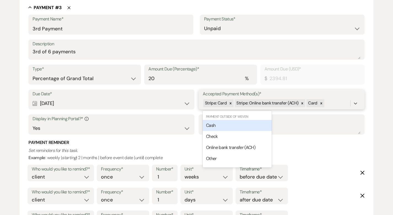
click at [260, 123] on div "Cash" at bounding box center [237, 125] width 69 height 11
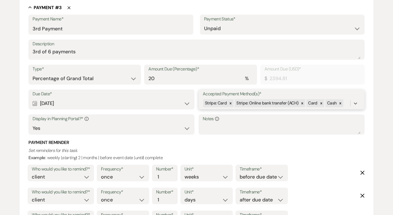
click at [344, 102] on div "Stripe: Card Stripe: Online bank transfer (ACH) Card Cash" at bounding box center [277, 103] width 148 height 10
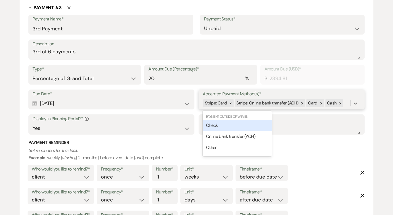
click at [258, 125] on div "Check" at bounding box center [237, 125] width 69 height 11
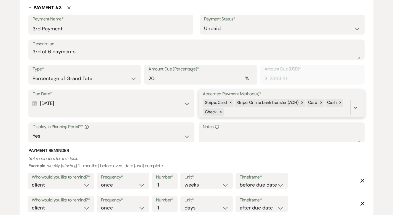
click at [243, 108] on div "Stripe: Card Stripe: Online bank transfer (ACH) Card Cash Check" at bounding box center [277, 107] width 148 height 19
click at [225, 134] on span "Online bank transfer (ACH)" at bounding box center [230, 134] width 49 height 6
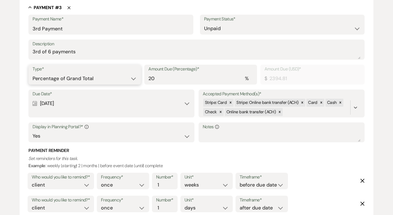
click at [85, 75] on select "Dollar Amount Percentage of Grand Total" at bounding box center [85, 78] width 104 height 11
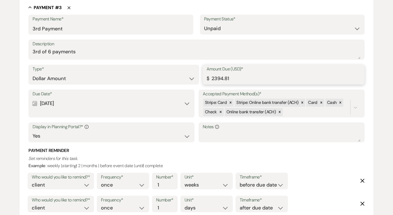
drag, startPoint x: 217, startPoint y: 77, endPoint x: 201, endPoint y: 78, distance: 15.7
click at [201, 78] on div "Type* Dollar Amount Percentage of Grand Total Amount Due (USD)* $ 2394.81" at bounding box center [196, 77] width 336 height 25
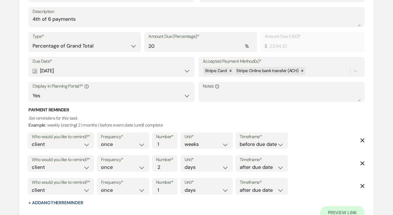
scroll to position [908, 0]
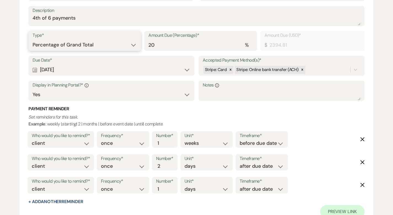
click at [104, 47] on select "Dollar Amount Percentage of Grand Total" at bounding box center [85, 44] width 104 height 11
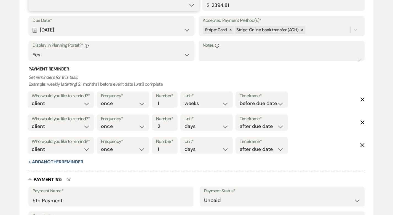
scroll to position [869, 0]
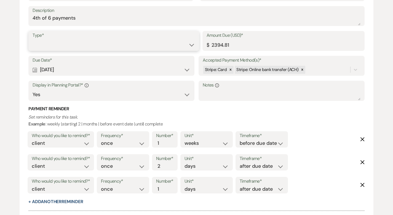
click at [100, 43] on select "Dollar Amount Percentage of Grand Total" at bounding box center [114, 44] width 162 height 11
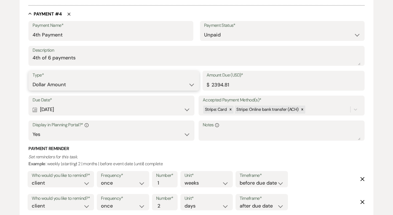
scroll to position [908, 0]
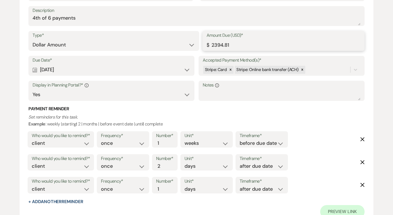
drag, startPoint x: 217, startPoint y: 44, endPoint x: 210, endPoint y: 45, distance: 7.8
click at [210, 45] on input "2394.81" at bounding box center [284, 44] width 154 height 11
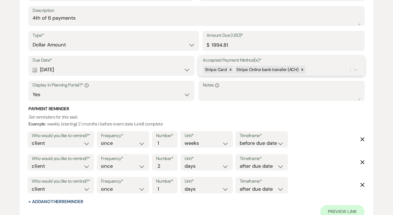
click at [312, 67] on div "Stripe: Card Stripe: Online bank transfer (ACH)" at bounding box center [277, 70] width 148 height 10
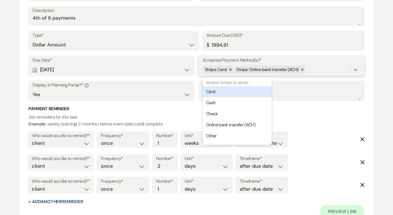
click at [251, 90] on div "Card" at bounding box center [237, 91] width 69 height 11
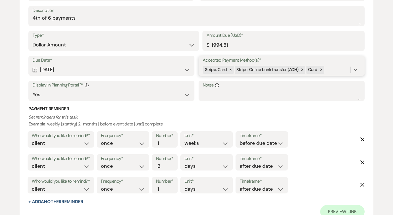
click at [334, 65] on div "Stripe: Card Stripe: Online bank transfer (ACH) Card" at bounding box center [277, 70] width 148 height 10
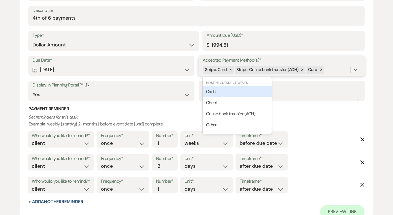
click at [256, 93] on div "Cash" at bounding box center [237, 91] width 69 height 11
click at [345, 68] on div "Stripe: Card Stripe: Online bank transfer (ACH) Card Cash" at bounding box center [277, 70] width 148 height 10
click at [248, 92] on div "Check" at bounding box center [237, 91] width 69 height 11
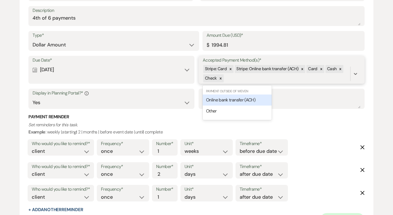
click at [244, 79] on div "Stripe: Card Stripe: Online bank transfer (ACH) Card Cash Check" at bounding box center [277, 73] width 148 height 19
click at [234, 99] on span "Online bank transfer (ACH)" at bounding box center [230, 100] width 49 height 6
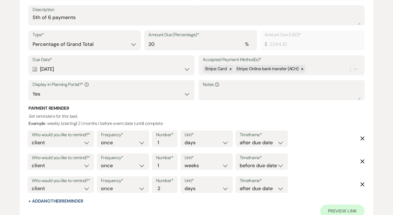
scroll to position [1190, 0]
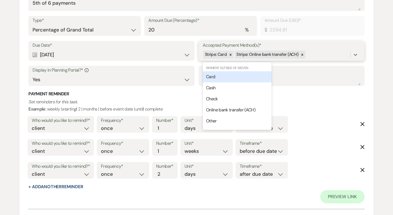
click at [314, 55] on div "Stripe: Card Stripe: Online bank transfer (ACH)" at bounding box center [277, 55] width 148 height 10
click at [251, 73] on div "Card" at bounding box center [237, 76] width 69 height 11
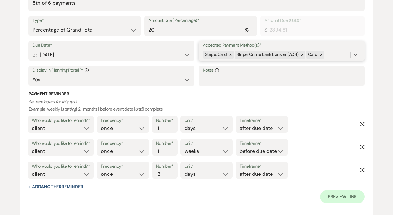
click at [332, 55] on div "Stripe: Card Stripe: Online bank transfer (ACH) Card" at bounding box center [277, 55] width 148 height 10
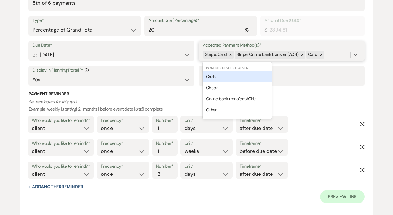
click at [225, 75] on div "Cash" at bounding box center [237, 76] width 69 height 11
click at [343, 56] on div "Stripe: Card Stripe: Online bank transfer (ACH) Card Cash" at bounding box center [277, 55] width 148 height 10
click at [256, 74] on div "Check" at bounding box center [237, 76] width 69 height 11
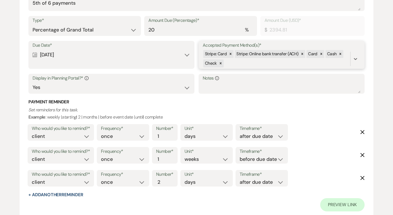
click at [256, 60] on div "Stripe: Card Stripe: Online bank transfer (ACH) Card Cash Check" at bounding box center [277, 58] width 148 height 19
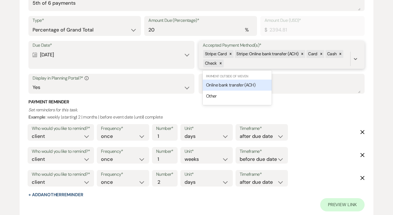
click at [239, 84] on span "Online bank transfer (ACH)" at bounding box center [230, 85] width 49 height 6
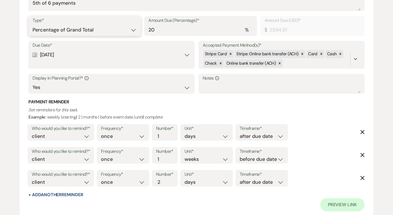
click at [117, 33] on select "Dollar Amount Percentage of Grand Total" at bounding box center [85, 30] width 104 height 11
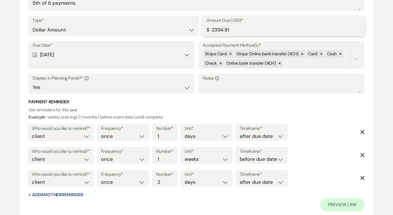
drag, startPoint x: 218, startPoint y: 29, endPoint x: 209, endPoint y: 29, distance: 8.8
click at [210, 29] on input "2394.81" at bounding box center [284, 30] width 154 height 11
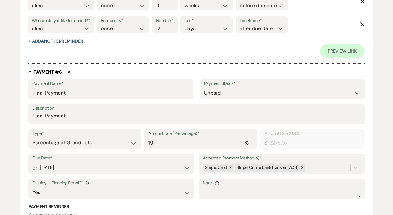
scroll to position [1398, 0]
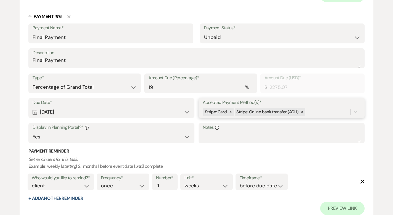
click at [308, 111] on div "Stripe: Card Stripe: Online bank transfer (ACH)" at bounding box center [277, 112] width 148 height 10
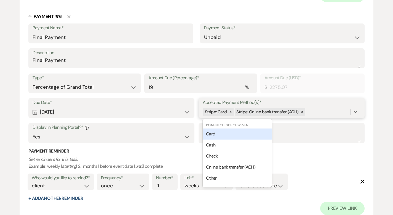
click at [249, 131] on div "Card" at bounding box center [237, 133] width 69 height 11
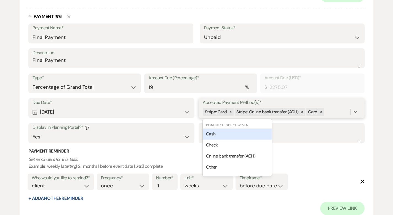
click at [327, 112] on div "Stripe: Card Stripe: Online bank transfer (ACH) Card" at bounding box center [277, 112] width 148 height 10
click at [246, 134] on div "Cash" at bounding box center [237, 133] width 69 height 11
click at [346, 110] on div "Stripe: Card Stripe: Online bank transfer (ACH) Card Cash" at bounding box center [277, 112] width 148 height 10
click at [266, 135] on div "Check" at bounding box center [237, 133] width 69 height 11
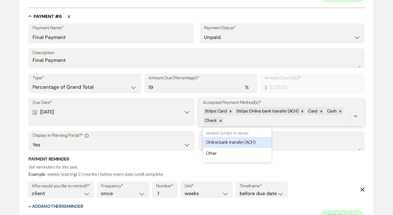
drag, startPoint x: 240, startPoint y: 121, endPoint x: 245, endPoint y: 139, distance: 18.9
click at [240, 121] on div "Stripe: Card Stripe: Online bank transfer (ACH) Card Cash Check" at bounding box center [277, 116] width 148 height 19
click at [245, 141] on span "Online bank transfer (ACH)" at bounding box center [230, 142] width 49 height 6
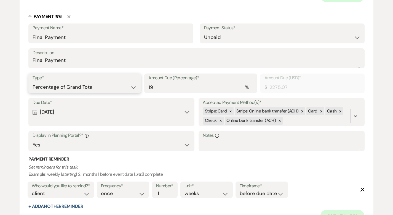
click at [89, 87] on select "Dollar Amount Percentage of Grand Total" at bounding box center [85, 87] width 104 height 11
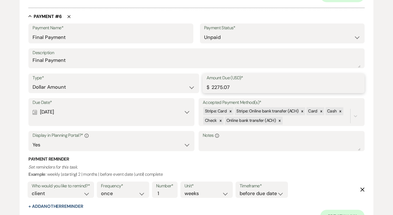
drag, startPoint x: 228, startPoint y: 86, endPoint x: 203, endPoint y: 88, distance: 25.2
click at [203, 88] on div "Amount Due (USD)* $ 2275.07" at bounding box center [284, 83] width 162 height 20
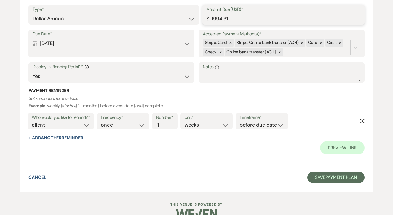
scroll to position [1478, 0]
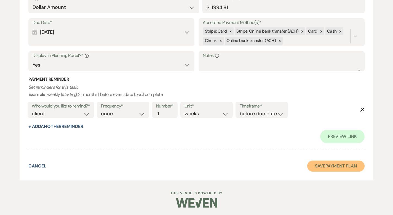
click at [333, 165] on button "Save Payment Plan" at bounding box center [335, 165] width 57 height 11
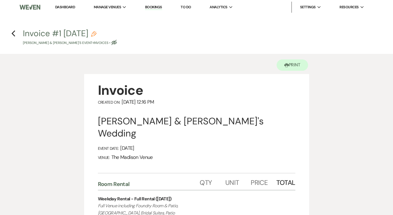
click at [97, 32] on icon "Pencil" at bounding box center [94, 34] width 6 height 6
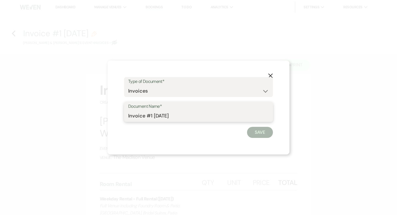
drag, startPoint x: 145, startPoint y: 116, endPoint x: 122, endPoint y: 115, distance: 23.2
click at [122, 115] on div "X Type of Document* Special Event Insurance Vendor Certificate of Insurance Con…" at bounding box center [199, 107] width 182 height 94
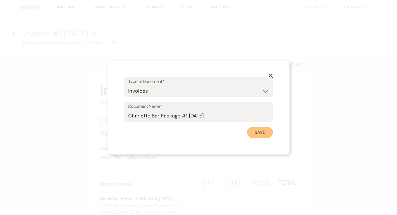
click at [262, 133] on button "Save" at bounding box center [260, 132] width 26 height 11
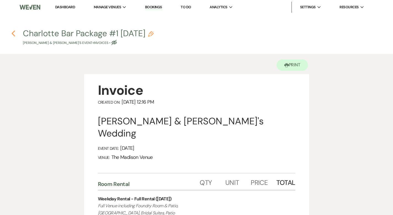
click at [14, 32] on use "button" at bounding box center [14, 33] width 4 height 6
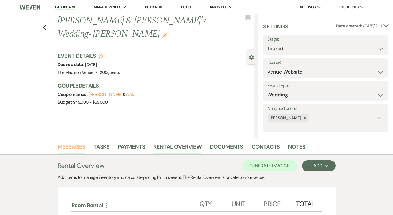
click at [58, 147] on link "Messages" at bounding box center [72, 148] width 28 height 12
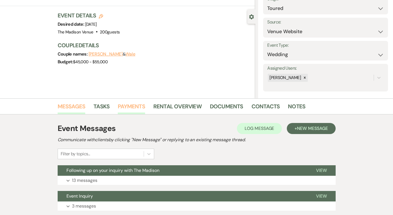
scroll to position [80, 0]
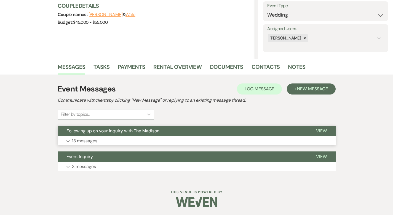
click at [327, 132] on span "View" at bounding box center [321, 131] width 11 height 6
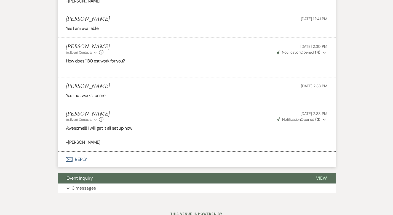
scroll to position [923, 0]
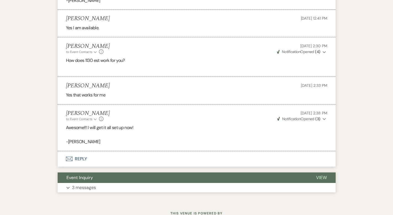
click at [327, 174] on span "View" at bounding box center [321, 177] width 11 height 6
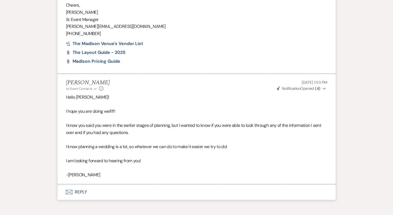
scroll to position [1627, 0]
click at [66, 184] on button "Envelope Reply" at bounding box center [197, 191] width 278 height 15
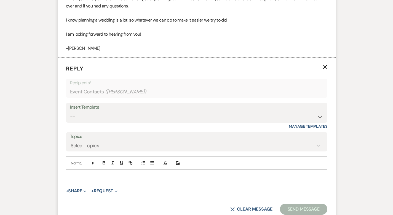
scroll to position [1757, 0]
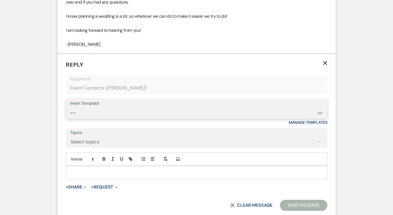
click at [70, 107] on select "-- Weven Planning Portal Introduction (Booked Events) Corporate Lead Follow Up …" at bounding box center [196, 112] width 253 height 11
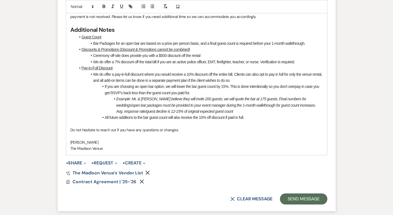
scroll to position [1975, 0]
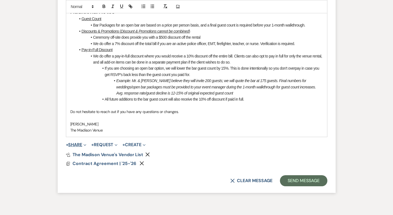
click at [66, 142] on button "+ Share Expand" at bounding box center [76, 144] width 21 height 4
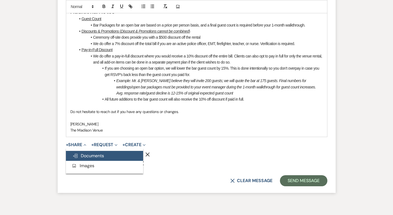
click at [73, 153] on span "Doc Upload Documents" at bounding box center [88, 156] width 31 height 6
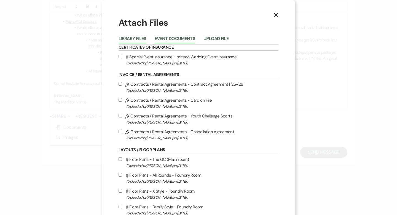
click at [171, 39] on button "Event Documents" at bounding box center [175, 40] width 41 height 8
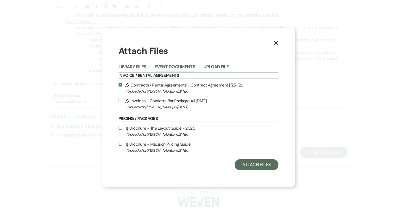
click at [122, 100] on input "Pencil Invoices - Charlotte Bar Package #1 [DATE] (Uploaded by [PERSON_NAME] on…" at bounding box center [121, 101] width 4 height 4
click at [257, 162] on button "Attach Files" at bounding box center [257, 164] width 44 height 11
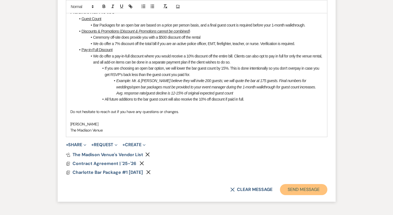
click at [307, 184] on button "Send Message" at bounding box center [303, 189] width 47 height 11
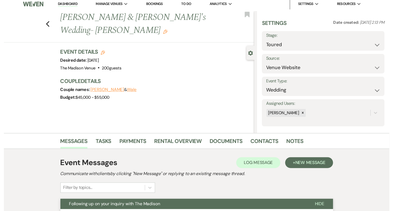
scroll to position [0, 0]
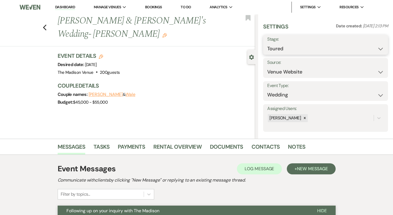
click at [311, 50] on select "Inquiry Follow Up Tour Requested Tour Confirmed Toured Proposal Sent Booked Lost" at bounding box center [325, 48] width 117 height 11
click at [372, 46] on button "Save" at bounding box center [375, 44] width 26 height 11
click at [24, 20] on div "Previous [PERSON_NAME] & [PERSON_NAME]'s Wedding- [PERSON_NAME] Edit Bookmark" at bounding box center [126, 30] width 258 height 32
click at [43, 24] on icon "Previous" at bounding box center [45, 27] width 4 height 7
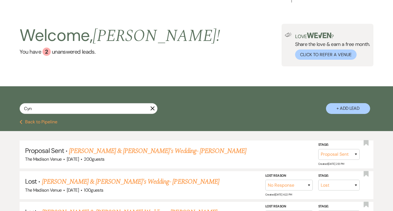
scroll to position [10, 0]
click at [151, 109] on icon "X" at bounding box center [152, 108] width 4 height 4
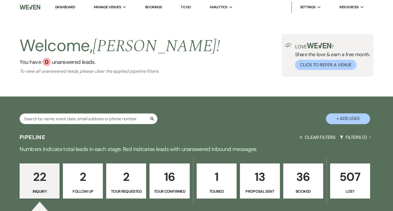
click at [59, 5] on link "Dashboard" at bounding box center [65, 7] width 20 height 5
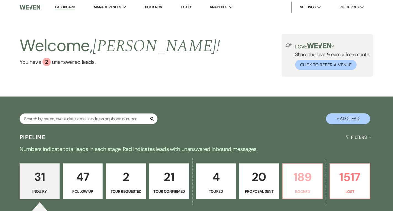
click at [299, 172] on p "189" at bounding box center [302, 176] width 33 height 18
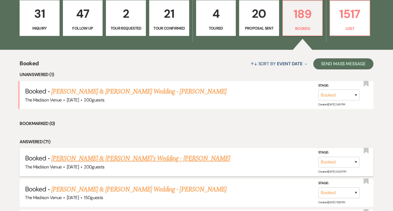
scroll to position [149, 0]
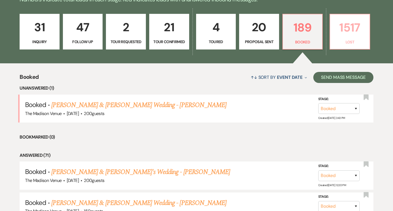
click at [349, 36] on p "1517" at bounding box center [350, 27] width 33 height 18
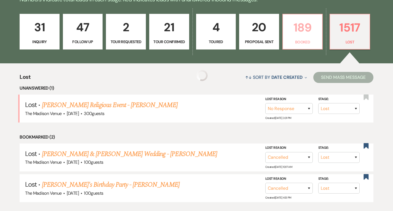
click at [299, 42] on p "Booked" at bounding box center [302, 42] width 33 height 6
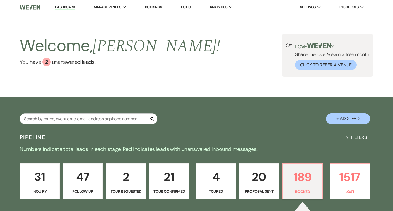
click at [64, 7] on link "Dashboard" at bounding box center [65, 7] width 20 height 5
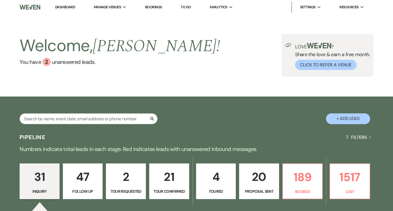
click at [65, 6] on link "Dashboard" at bounding box center [65, 7] width 20 height 5
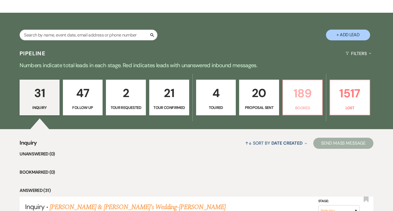
click at [308, 103] on link "189 Booked" at bounding box center [303, 97] width 41 height 36
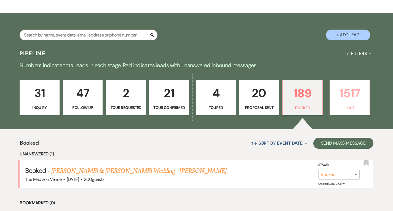
click at [344, 92] on p "1517" at bounding box center [350, 93] width 33 height 18
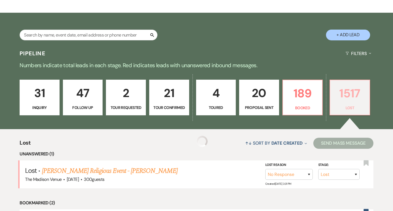
drag, startPoint x: 344, startPoint y: 92, endPoint x: 353, endPoint y: 93, distance: 9.1
click at [353, 92] on p "1517" at bounding box center [350, 93] width 33 height 18
click at [304, 97] on p "189" at bounding box center [302, 93] width 33 height 18
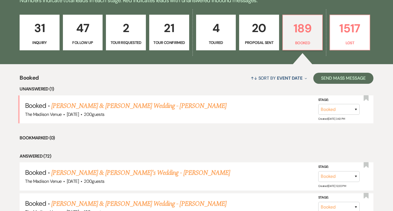
scroll to position [38, 0]
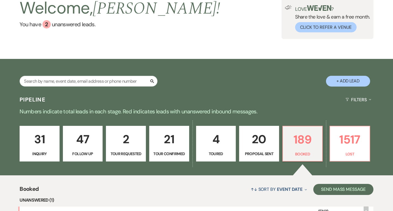
click at [87, 140] on p "47" at bounding box center [83, 139] width 33 height 18
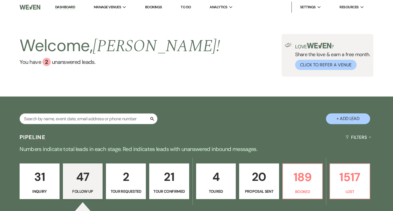
click at [64, 6] on link "Dashboard" at bounding box center [65, 7] width 20 height 5
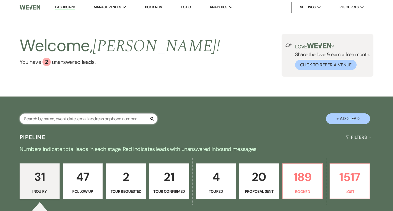
click at [100, 116] on input "text" at bounding box center [89, 118] width 138 height 11
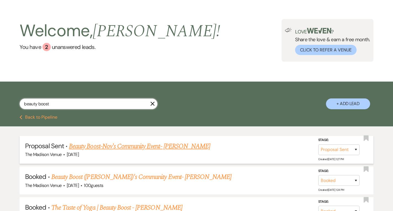
scroll to position [15, 0]
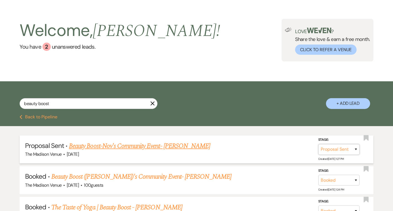
click at [356, 148] on select "Inquiry Follow Up Tour Requested Tour Confirmed Toured Proposal Sent Booked Lost" at bounding box center [338, 149] width 41 height 11
click at [345, 150] on button "Save" at bounding box center [349, 148] width 28 height 11
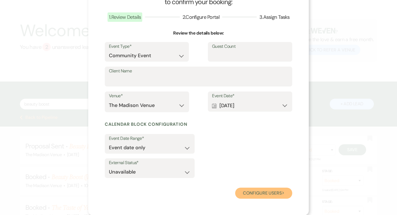
click at [272, 195] on button "Configure users Next" at bounding box center [263, 192] width 57 height 11
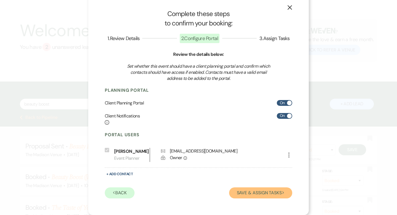
click at [273, 190] on button "Save & Assign Tasks Next" at bounding box center [260, 192] width 63 height 11
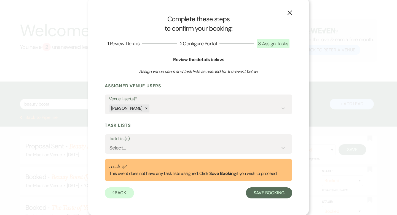
scroll to position [2, 0]
click at [273, 194] on button "Save Booking" at bounding box center [269, 192] width 46 height 11
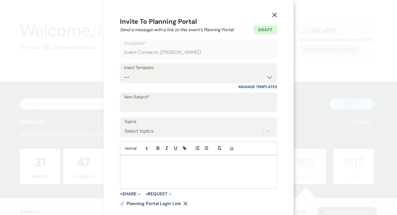
click at [271, 15] on button "X" at bounding box center [275, 15] width 8 height 10
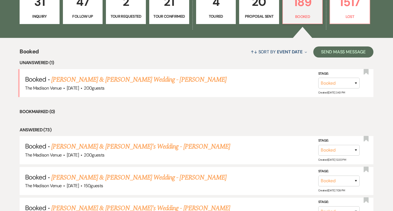
scroll to position [101, 0]
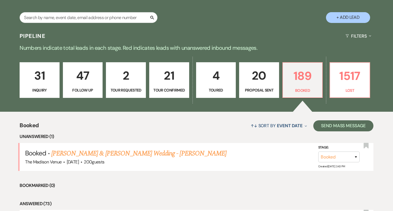
click at [44, 76] on p "31" at bounding box center [39, 75] width 33 height 18
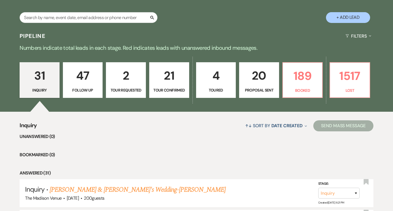
click at [80, 73] on p "47" at bounding box center [83, 75] width 33 height 18
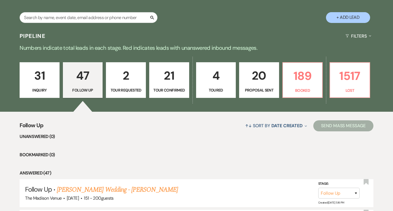
click at [128, 75] on p "2" at bounding box center [126, 75] width 33 height 18
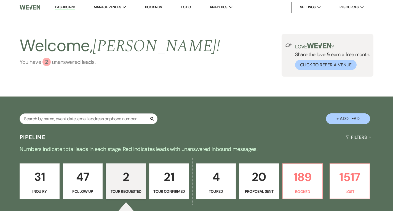
click at [49, 62] on div "2" at bounding box center [46, 62] width 8 height 8
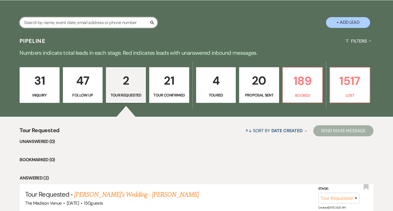
click at [80, 22] on input "text" at bounding box center [89, 22] width 138 height 11
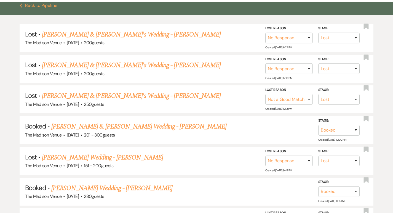
scroll to position [205, 0]
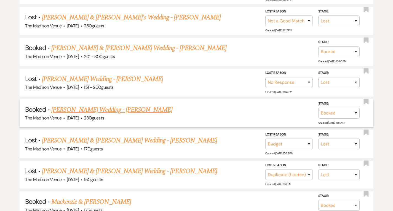
click at [102, 108] on link "[PERSON_NAME] Wedding - [PERSON_NAME]" at bounding box center [111, 110] width 121 height 10
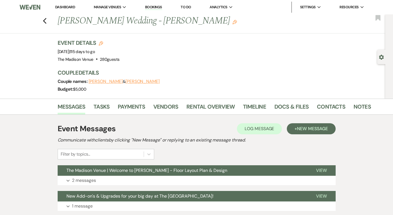
click at [66, 6] on link "Dashboard" at bounding box center [65, 7] width 20 height 5
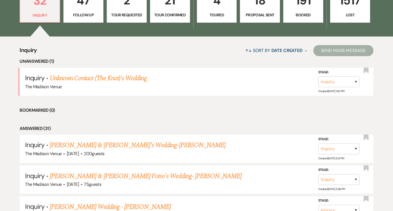
scroll to position [181, 0]
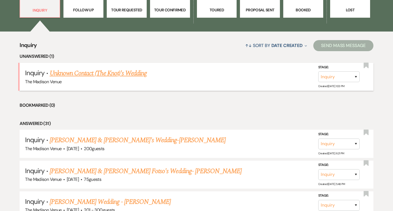
click at [119, 75] on link "Unknown Contact (The Knot)'s Wedding" at bounding box center [98, 73] width 97 height 10
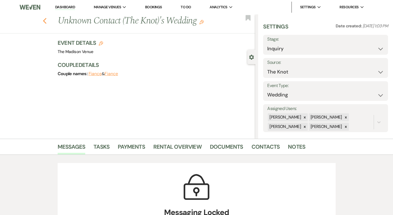
click at [43, 21] on use "button" at bounding box center [45, 21] width 4 height 6
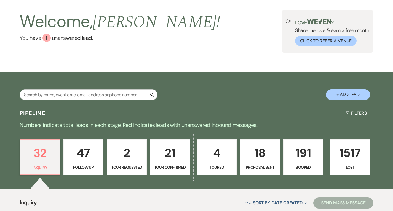
scroll to position [203, 0]
